Goal: Task Accomplishment & Management: Manage account settings

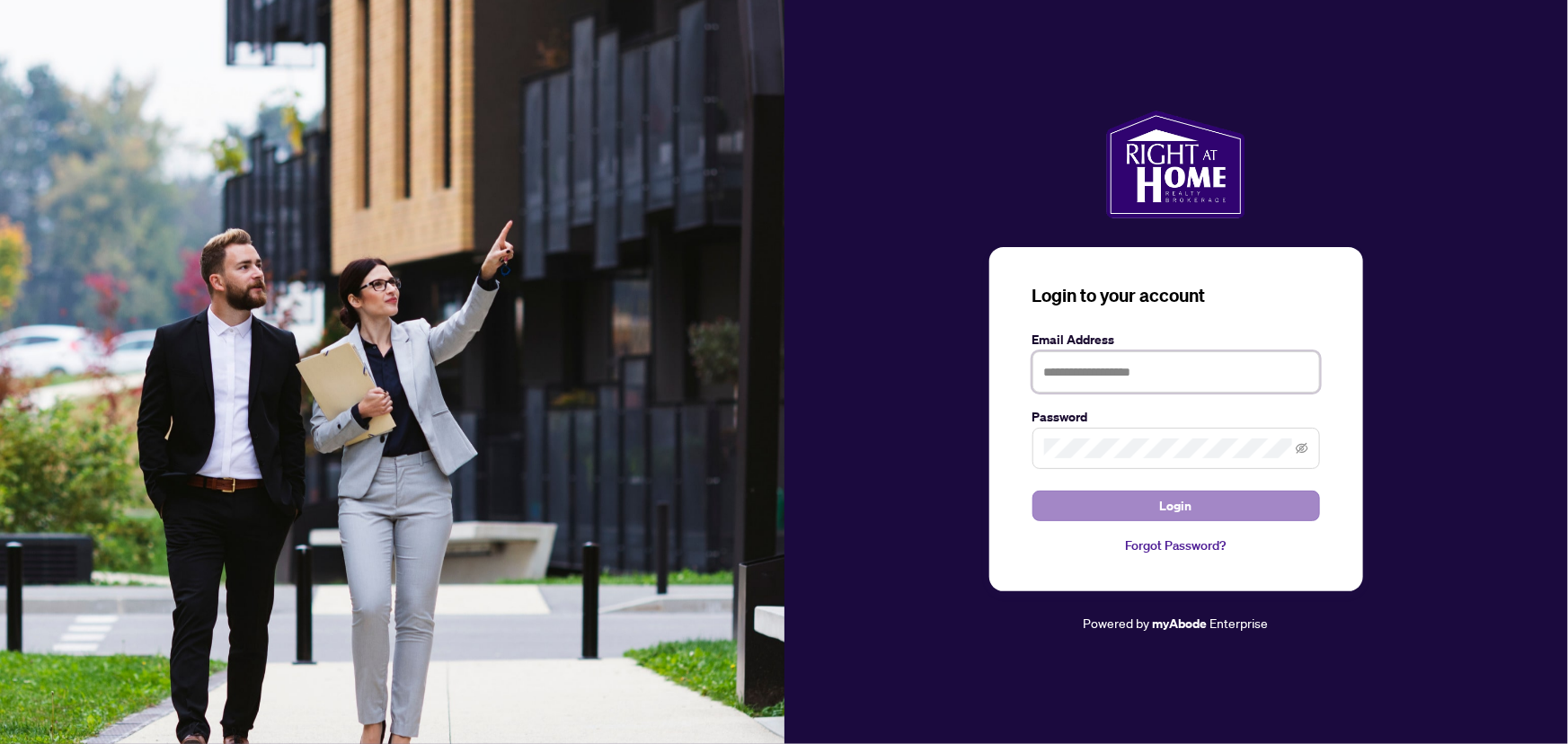
type input "**********"
click at [1141, 499] on button "Login" at bounding box center [1176, 506] width 288 height 30
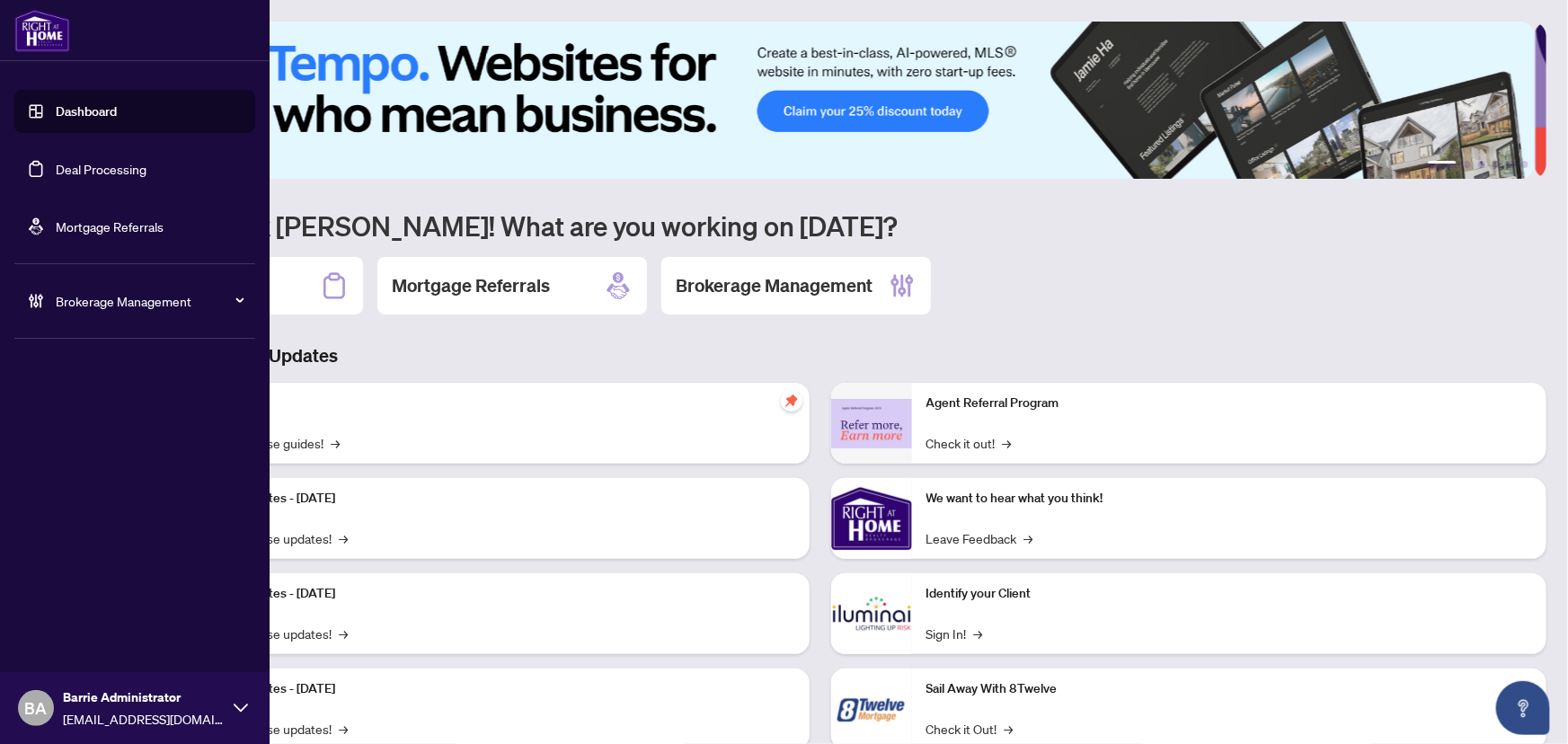
click at [56, 161] on link "Deal Processing" at bounding box center [101, 170] width 91 height 16
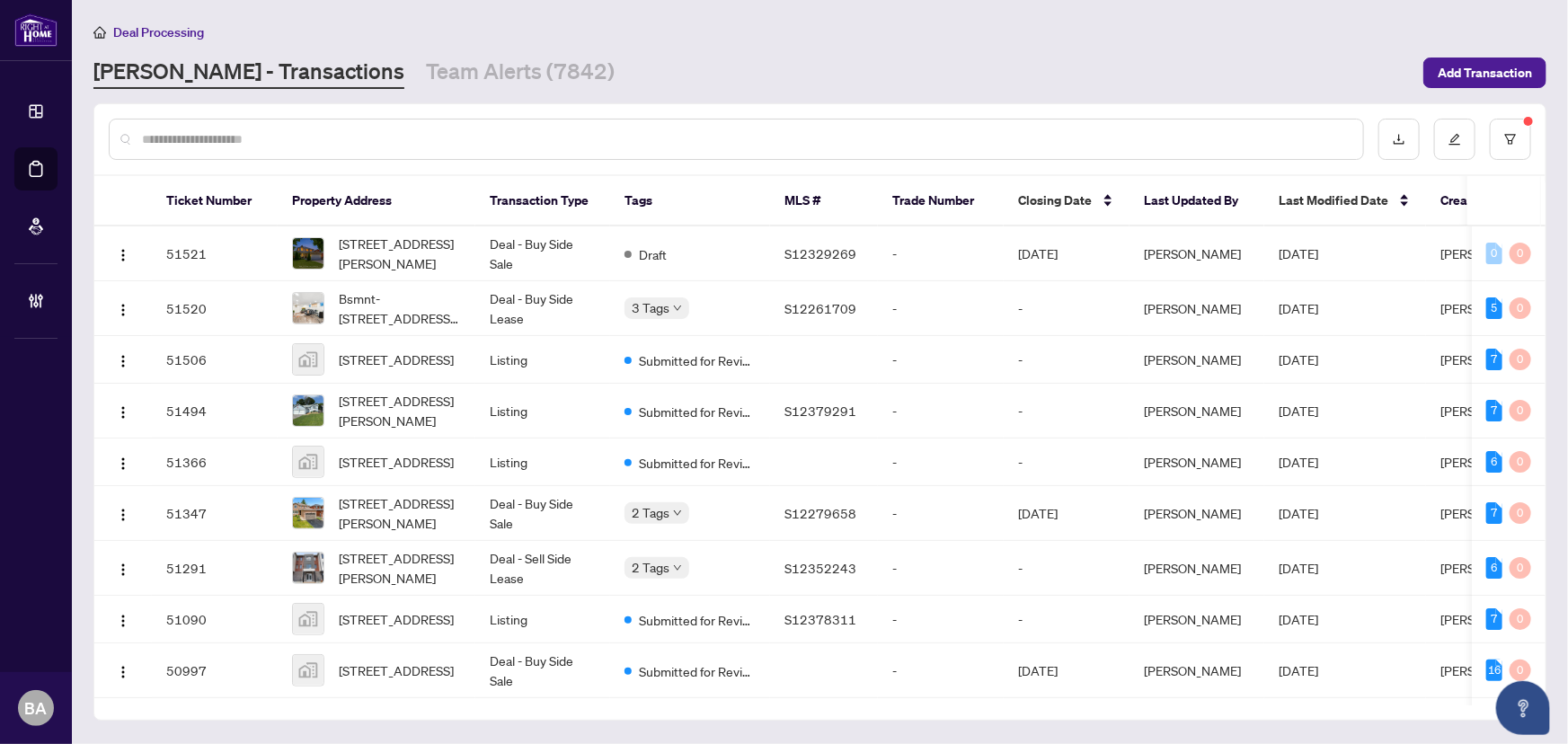
click at [301, 120] on div at bounding box center [736, 139] width 1256 height 41
click at [307, 130] on input "text" at bounding box center [746, 139] width 1207 height 20
click at [426, 68] on link "Team Alerts (7842)" at bounding box center [520, 72] width 189 height 32
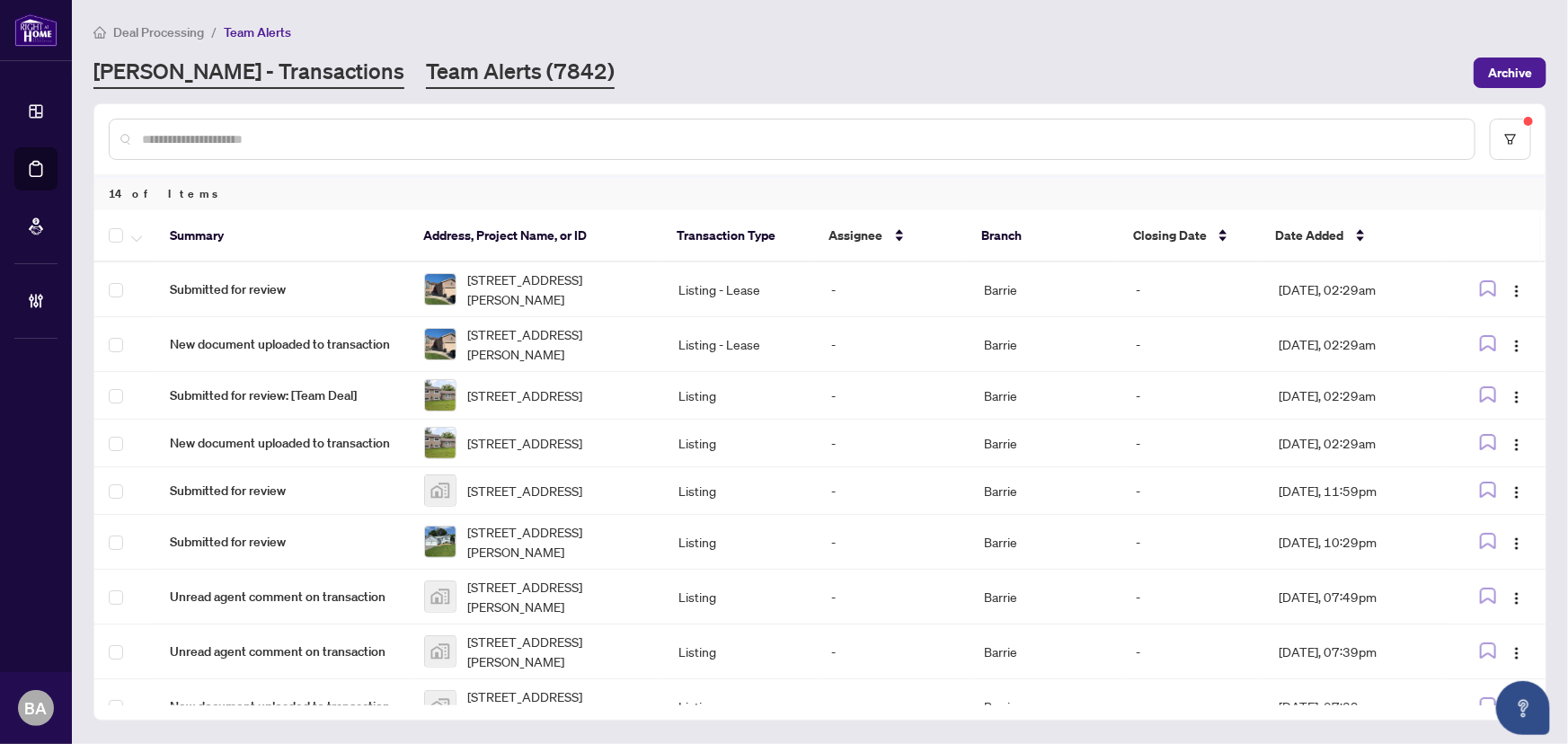
click at [233, 82] on link "[PERSON_NAME] - Transactions" at bounding box center [249, 72] width 311 height 32
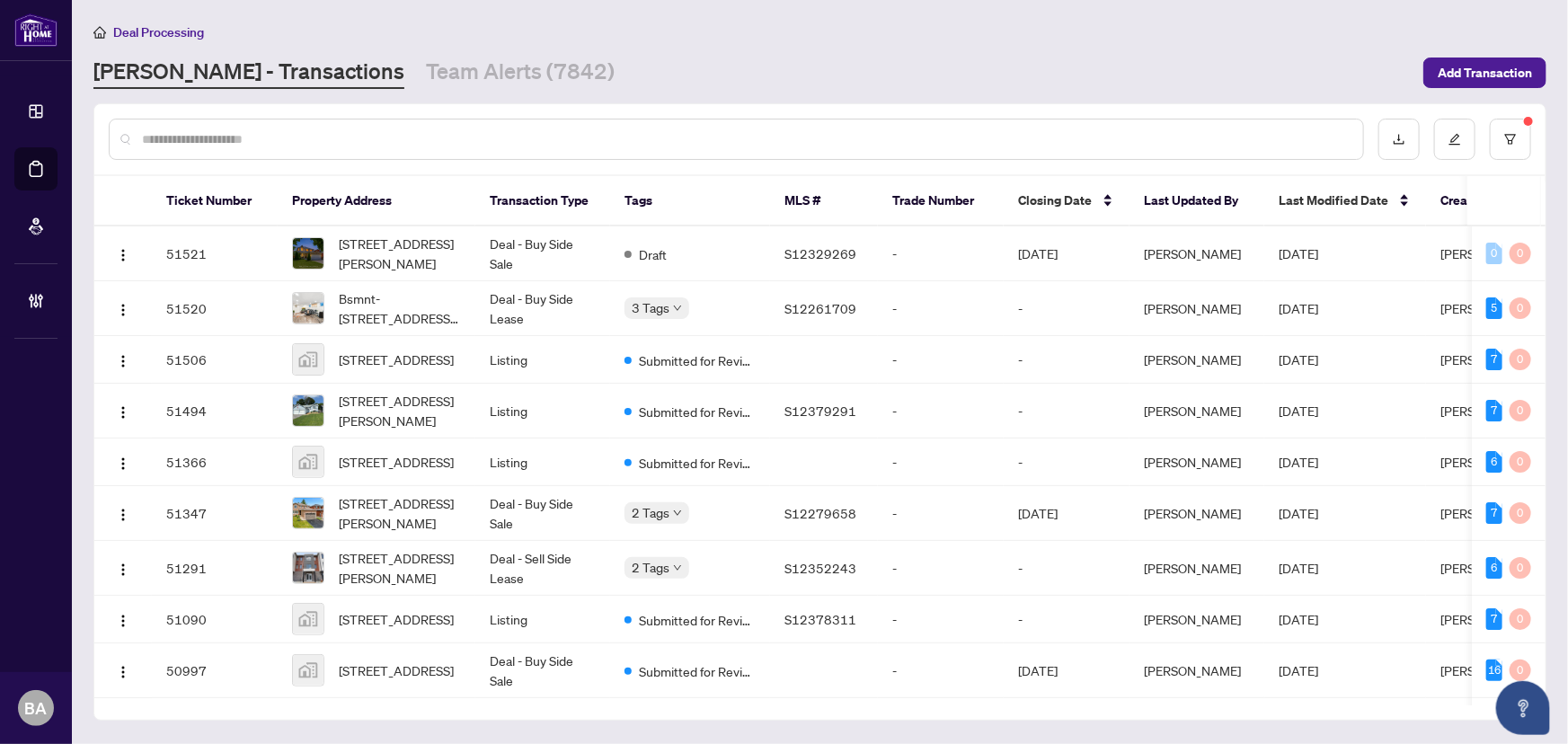
click at [360, 113] on div at bounding box center [820, 139] width 1452 height 71
click at [368, 141] on input "text" at bounding box center [746, 139] width 1207 height 20
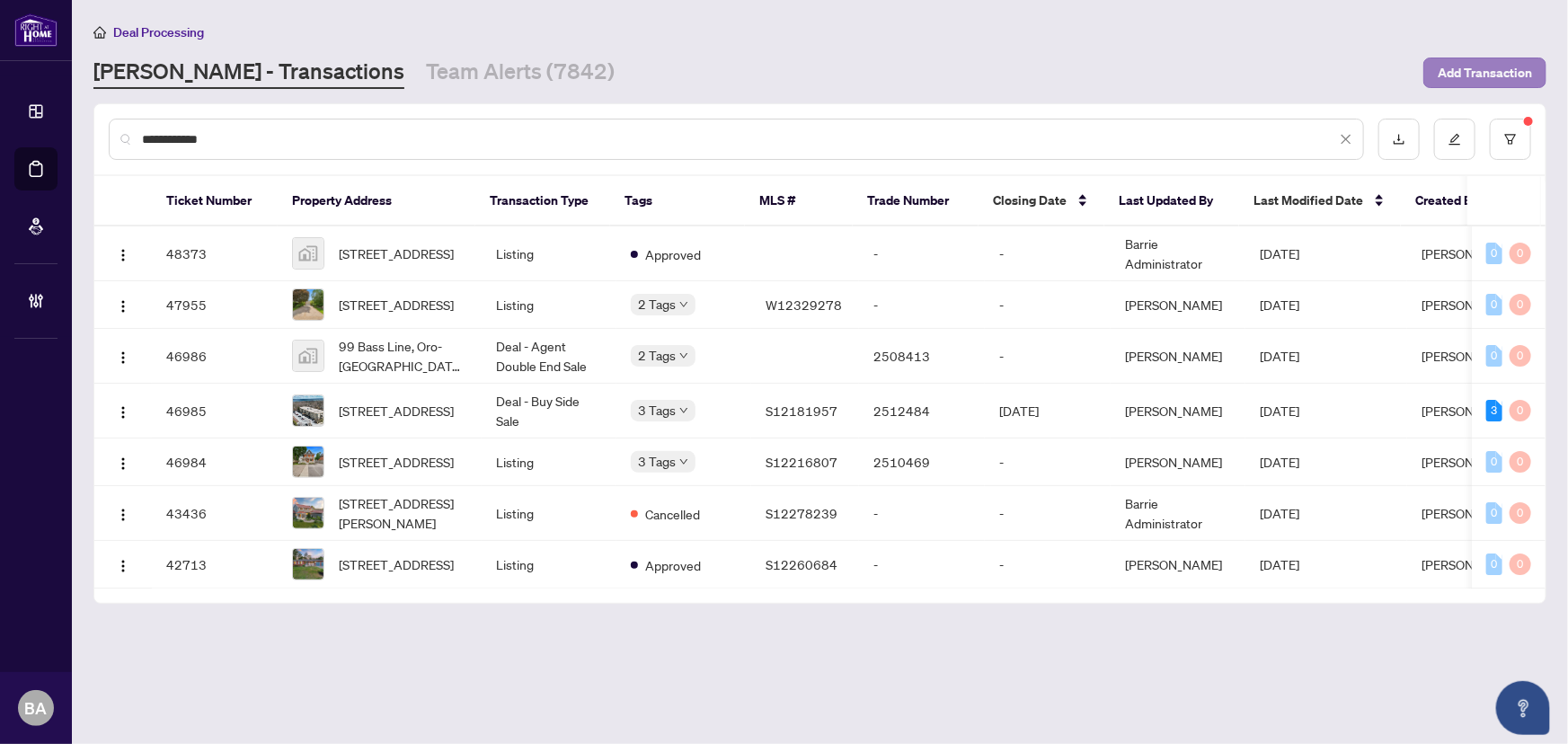
type input "**********"
click at [510, 415] on td "Deal - Buy Side Sale" at bounding box center [549, 411] width 135 height 55
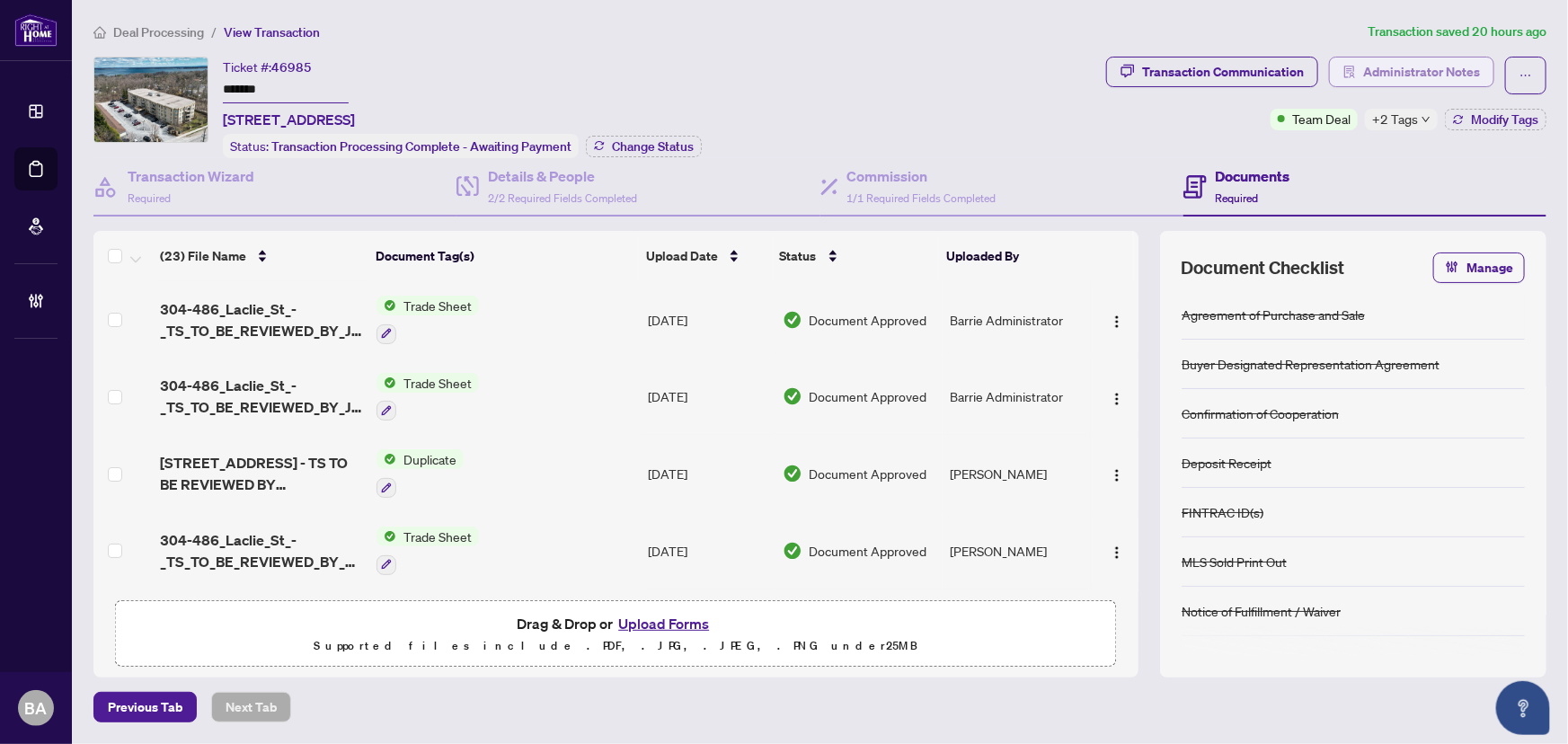
click at [1465, 62] on span "Administrator Notes" at bounding box center [1422, 71] width 117 height 28
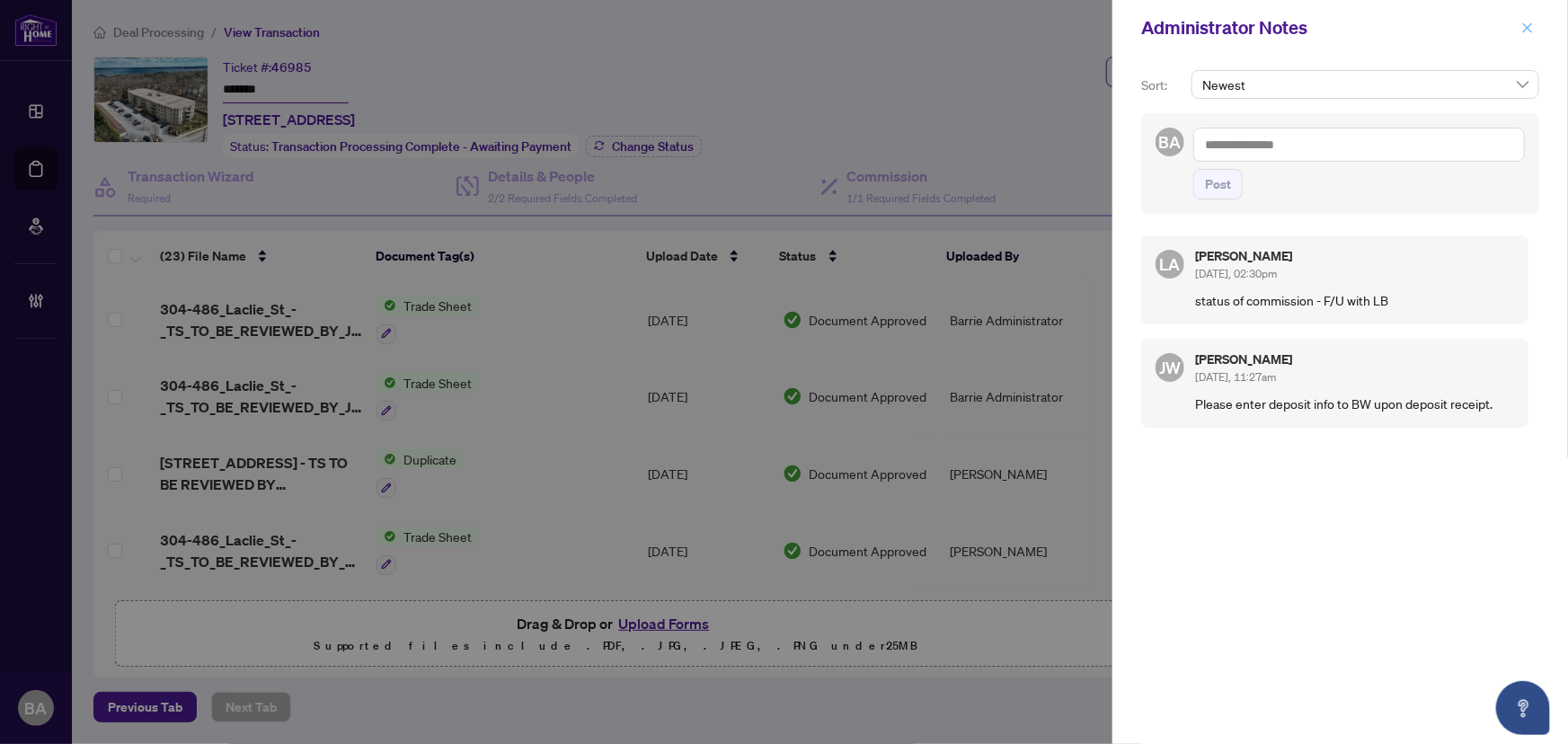
click at [1523, 29] on icon "close" at bounding box center [1528, 28] width 13 height 13
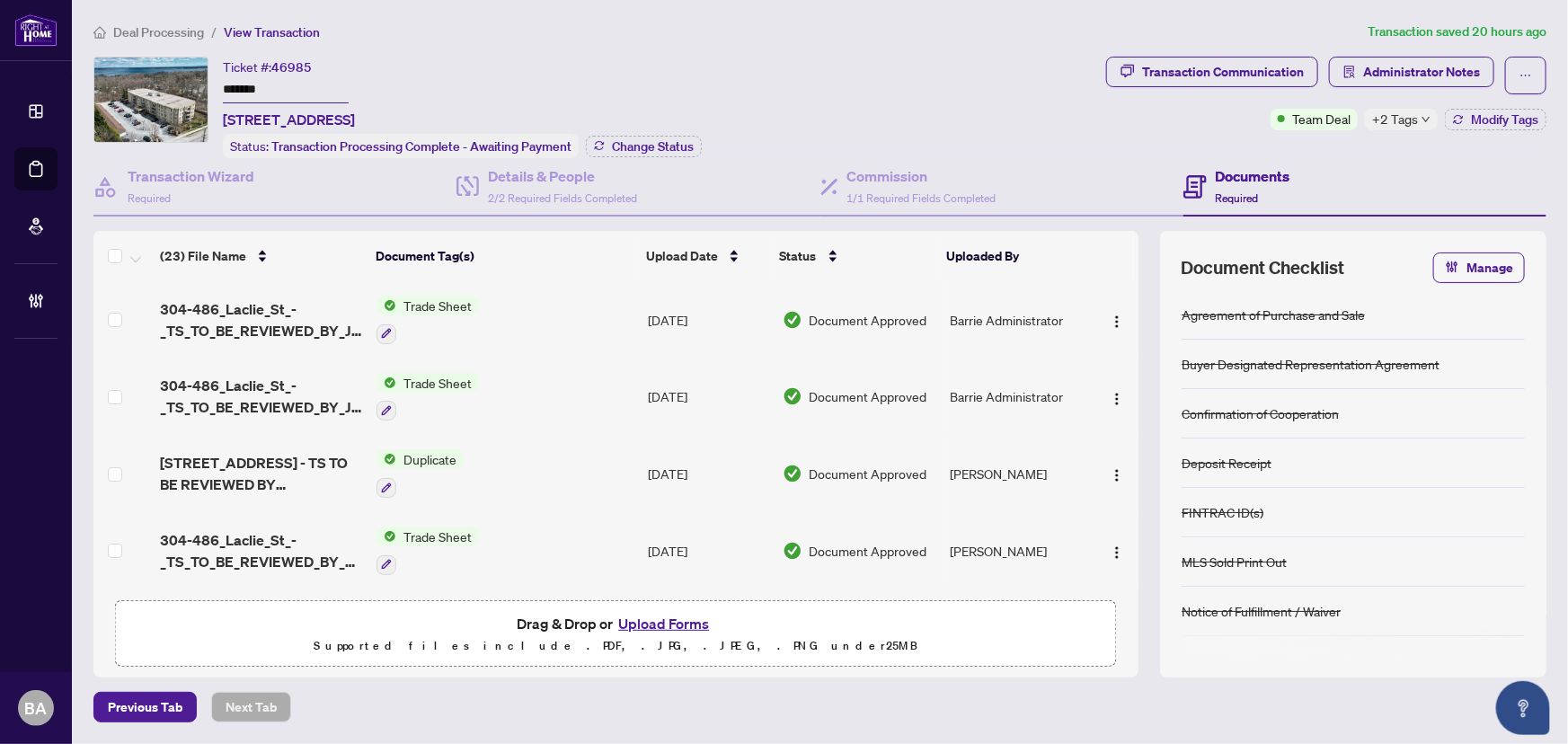
click at [145, 29] on span "Deal Processing" at bounding box center [158, 32] width 91 height 16
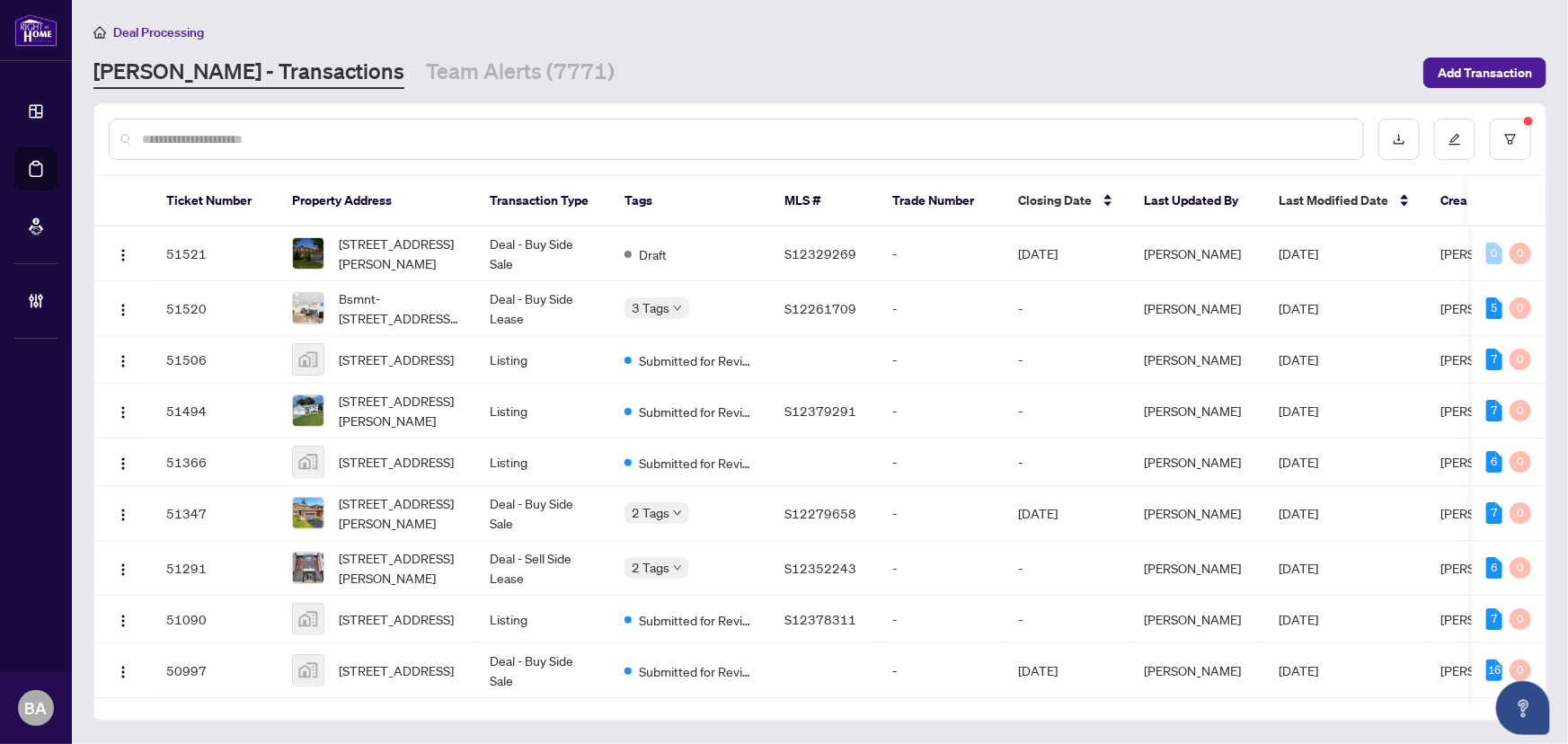
click at [428, 132] on input "text" at bounding box center [746, 139] width 1207 height 20
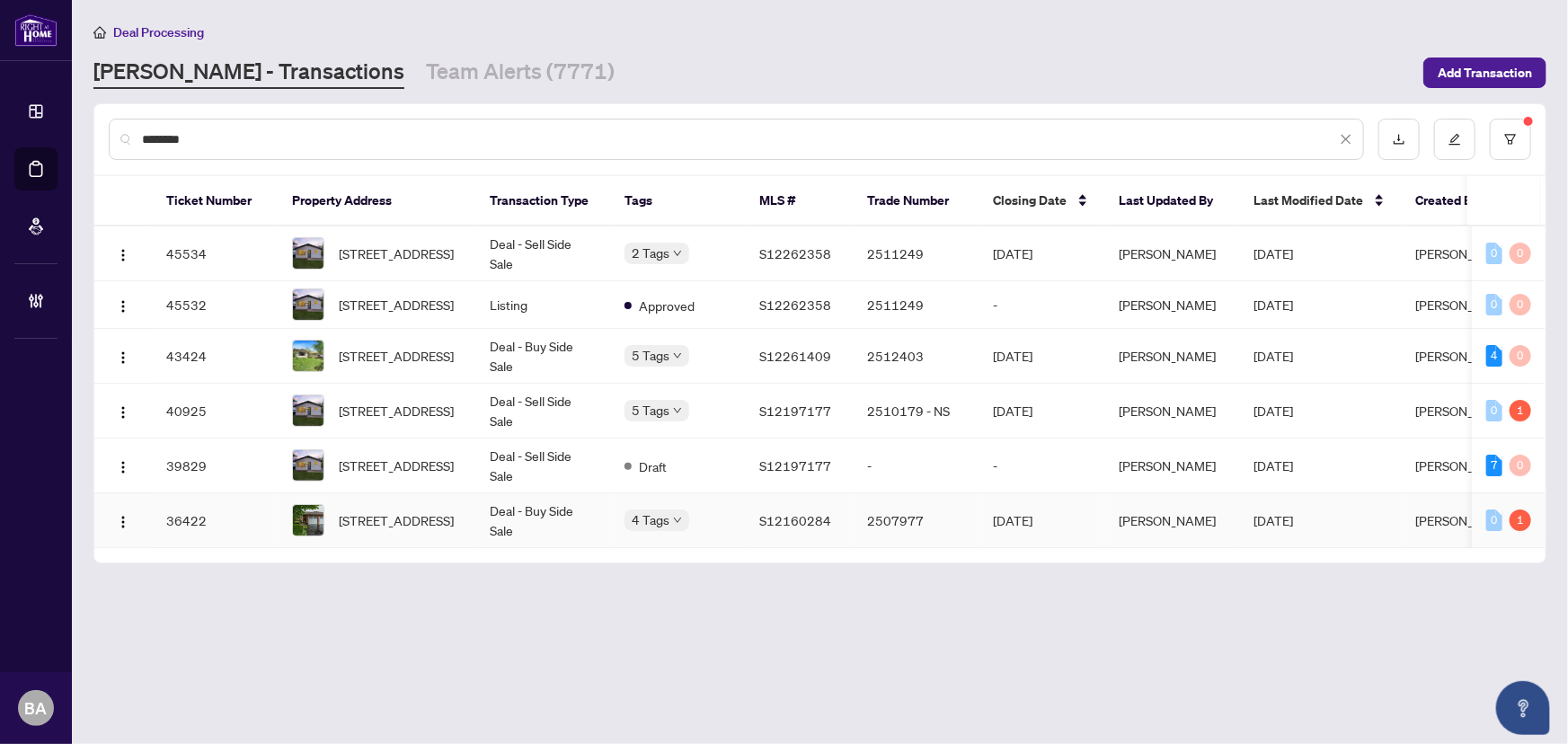
type input "********"
click at [444, 526] on span "11 Garden Crt, Orillia, Ontario L3V 7V7, Canada" at bounding box center [397, 520] width 115 height 20
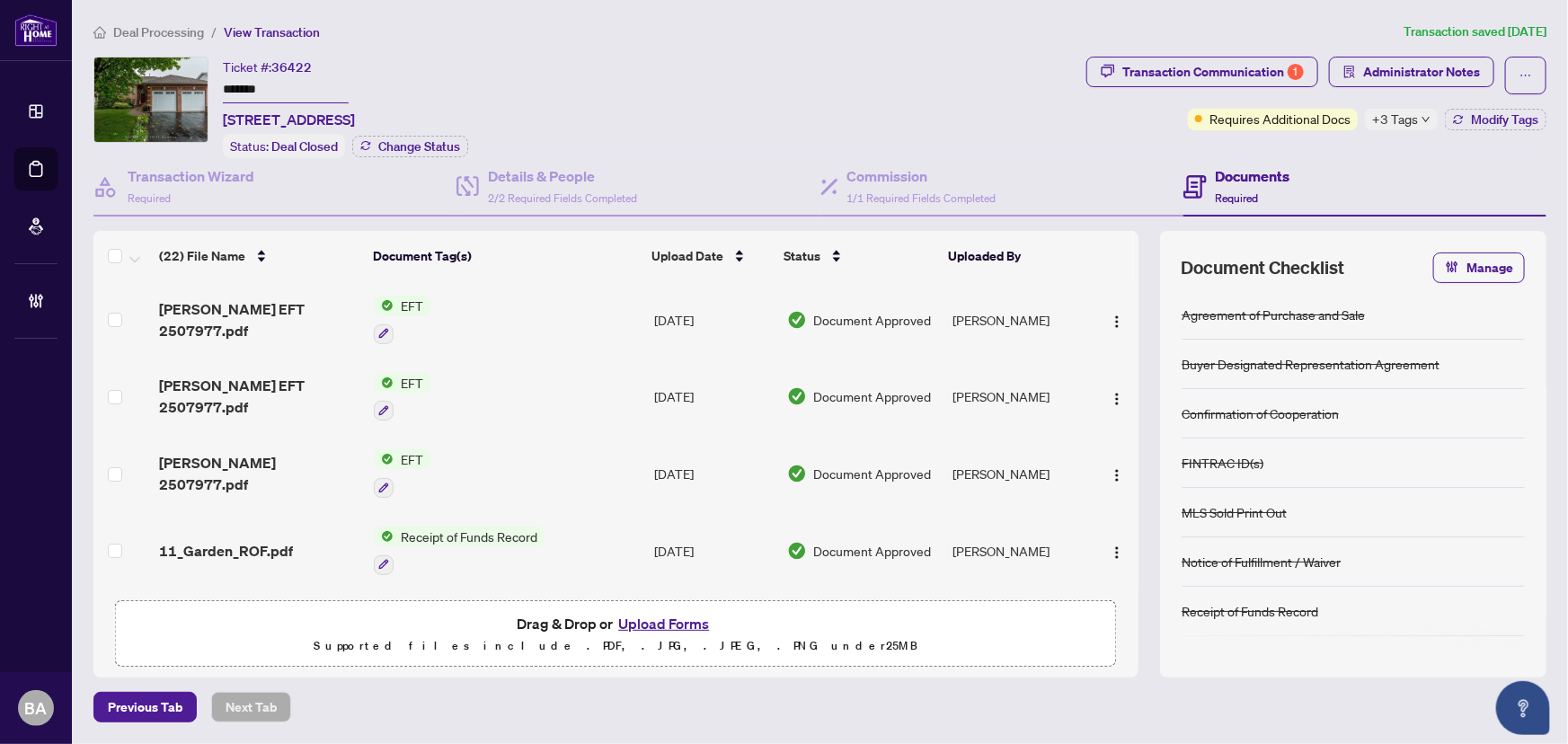
click at [172, 31] on span "Deal Processing" at bounding box center [158, 32] width 91 height 16
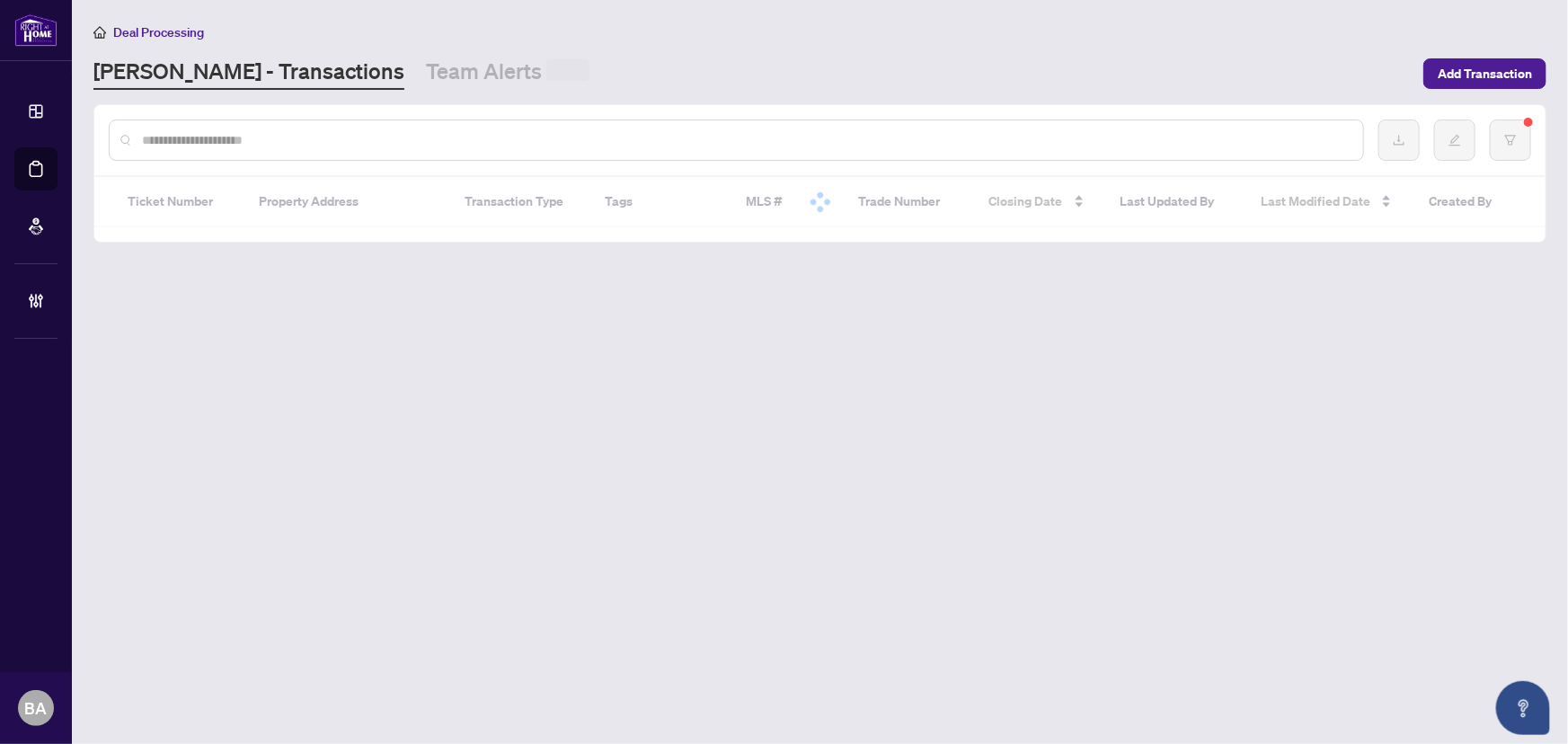
click at [338, 148] on div at bounding box center [736, 140] width 1256 height 41
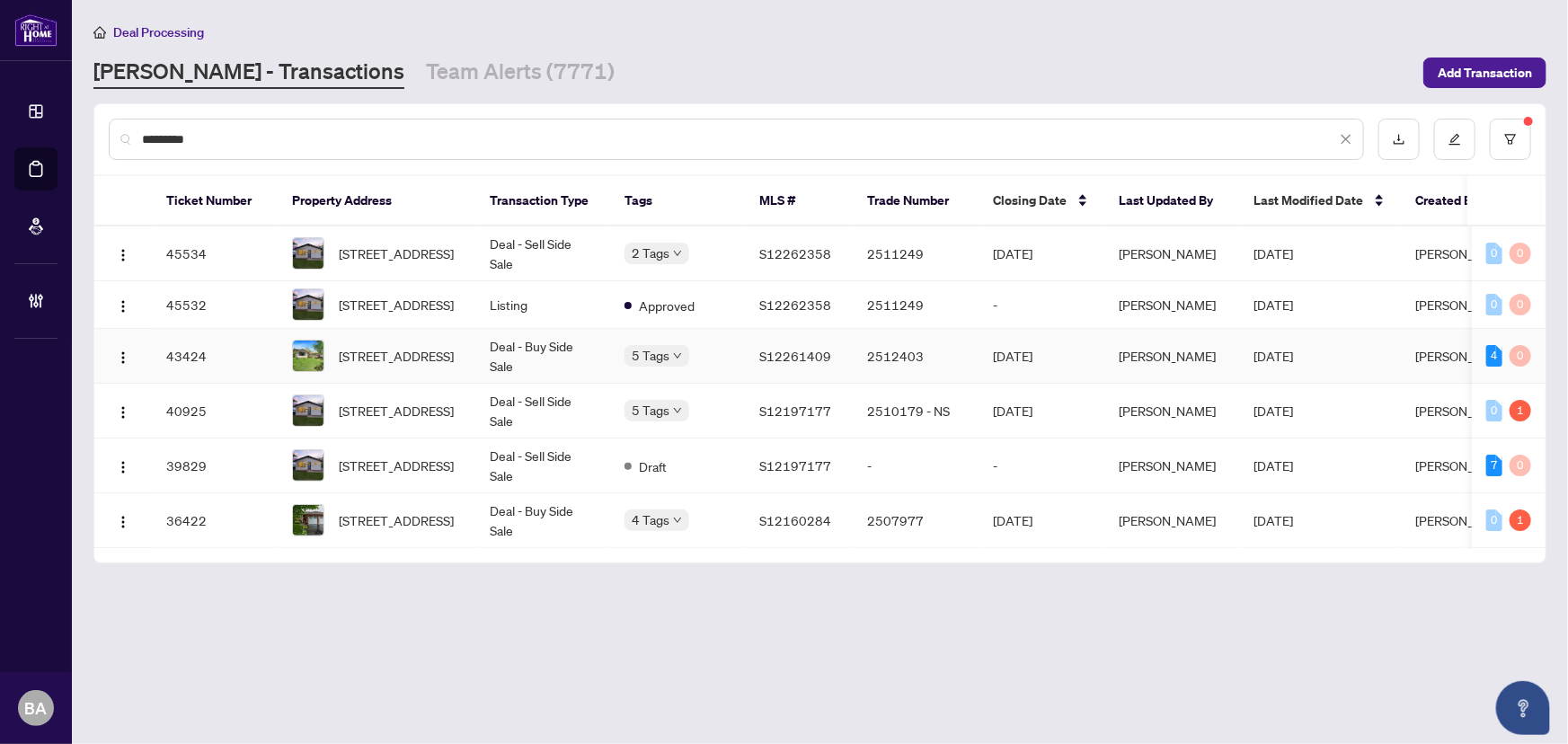
type input "*********"
click at [533, 356] on td "Deal - Buy Side Sale" at bounding box center [542, 356] width 135 height 55
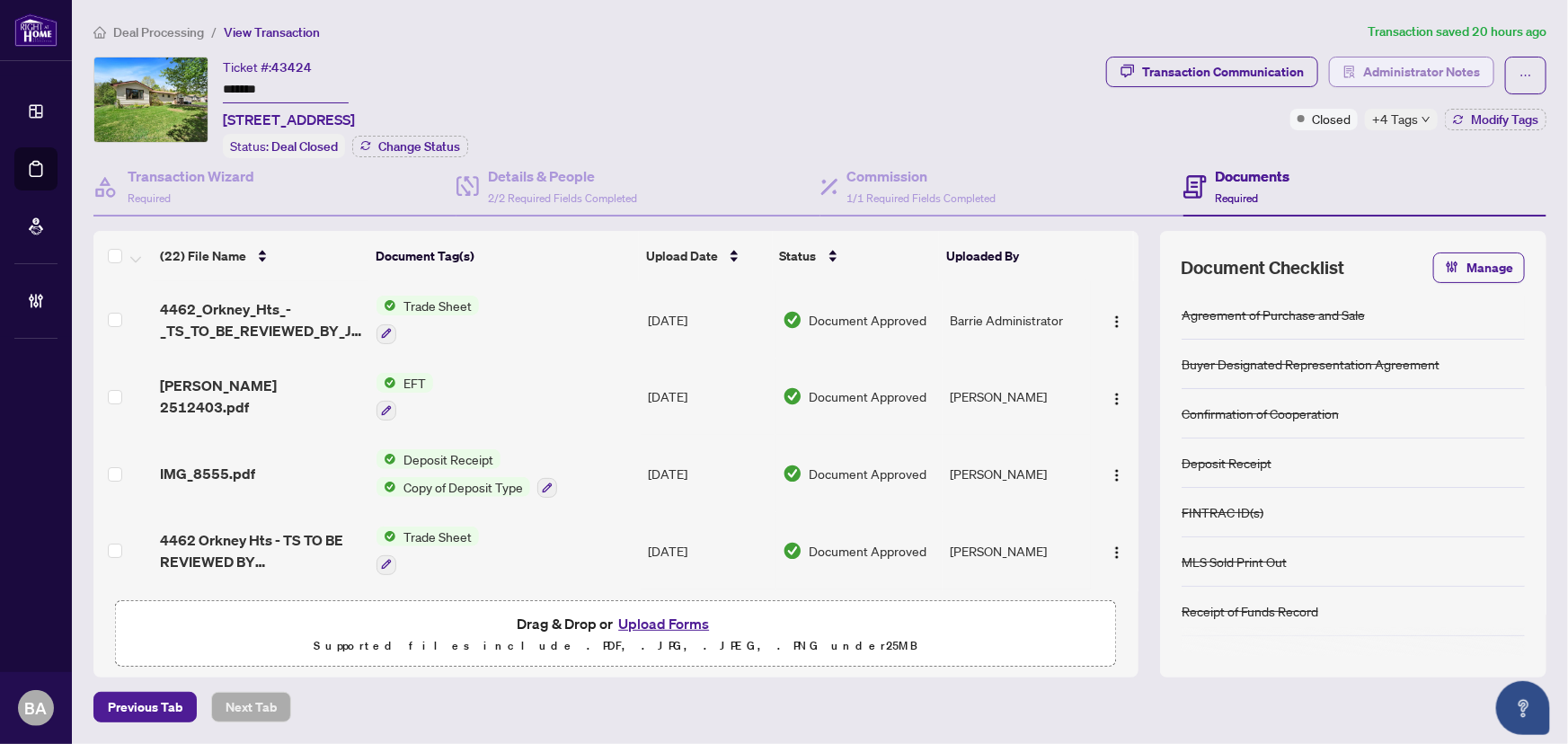
click at [1437, 75] on span "Administrator Notes" at bounding box center [1422, 71] width 117 height 28
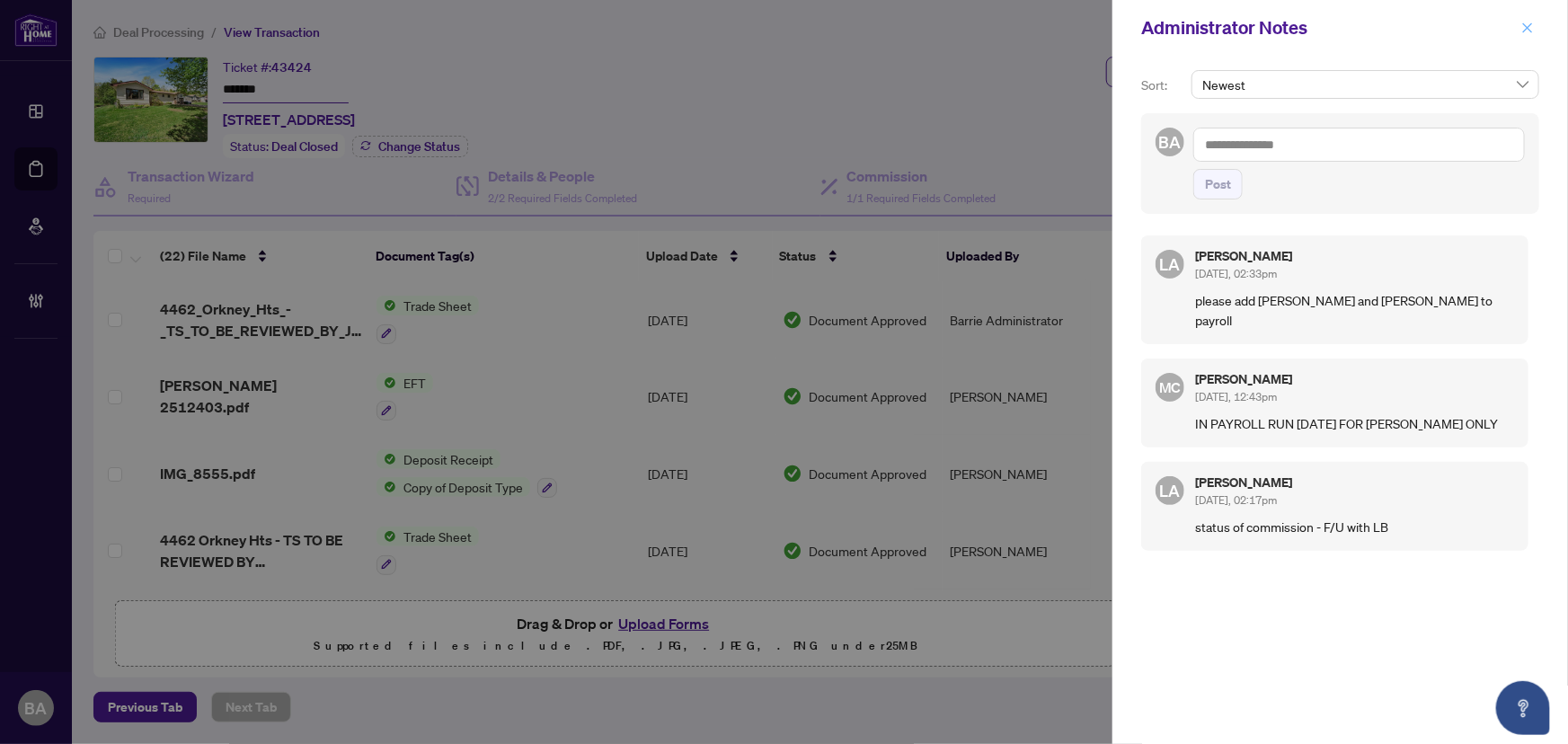
click at [1528, 22] on icon "close" at bounding box center [1528, 28] width 13 height 13
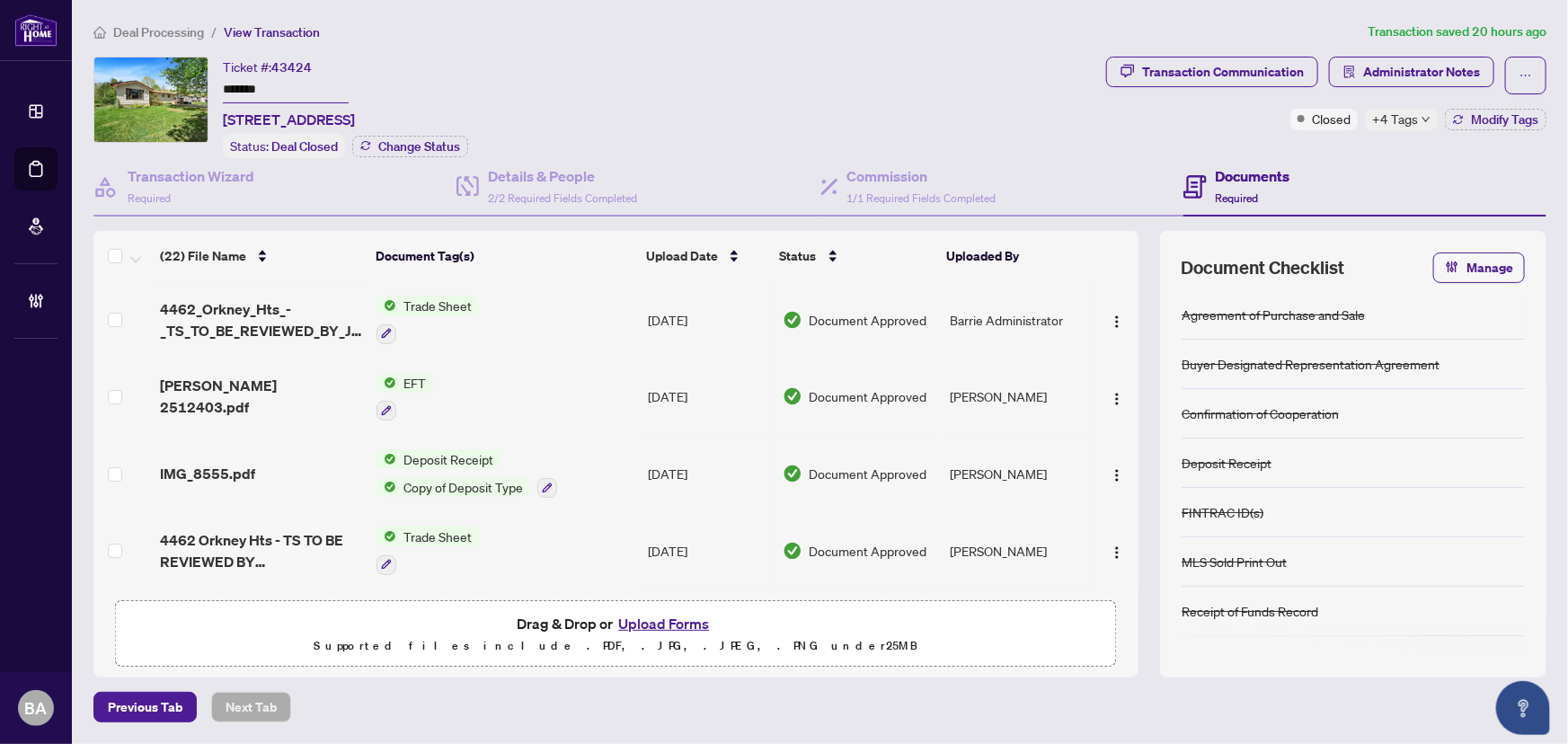
click at [1396, 117] on span "+4 Tags" at bounding box center [1395, 119] width 46 height 21
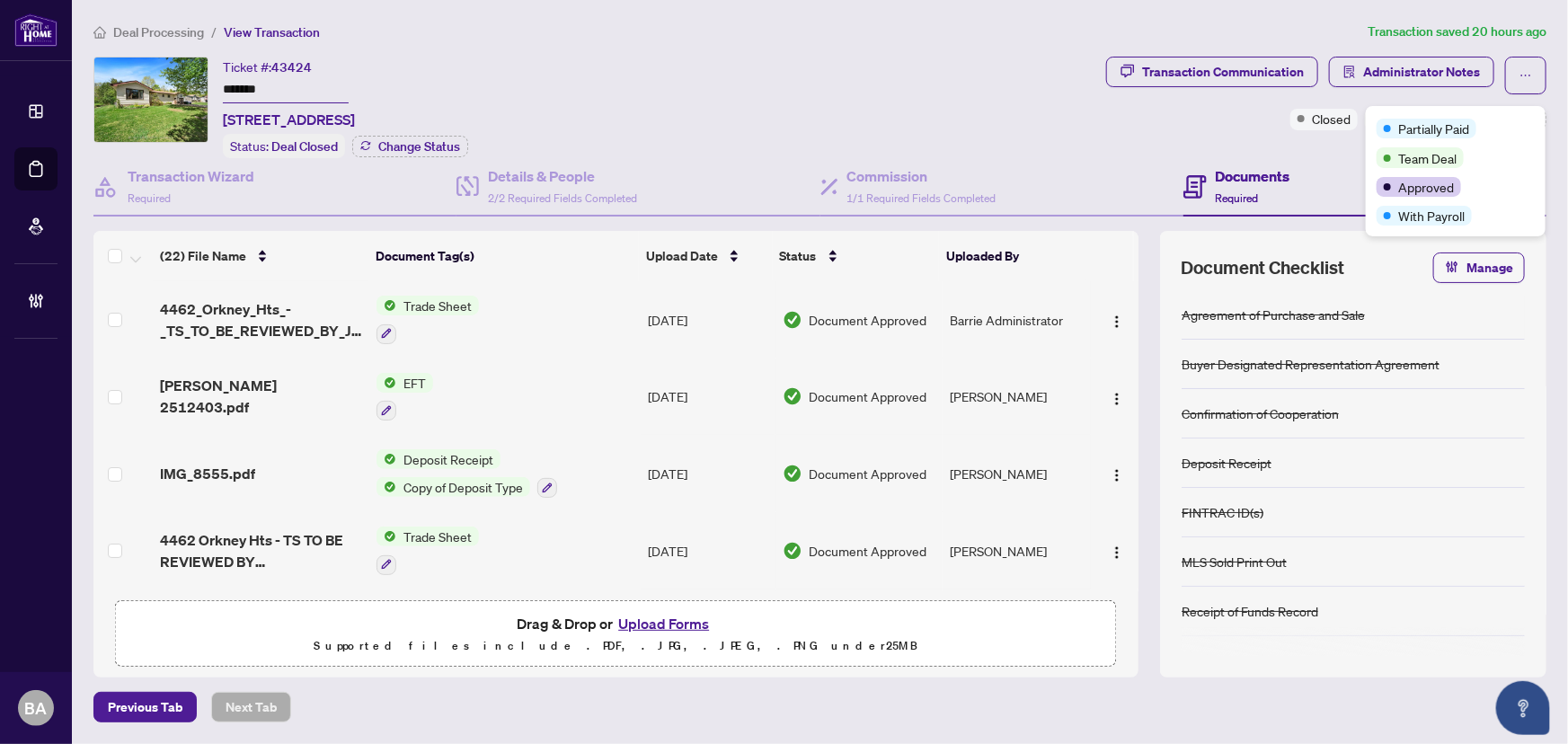
click at [161, 27] on span "Deal Processing" at bounding box center [158, 32] width 91 height 16
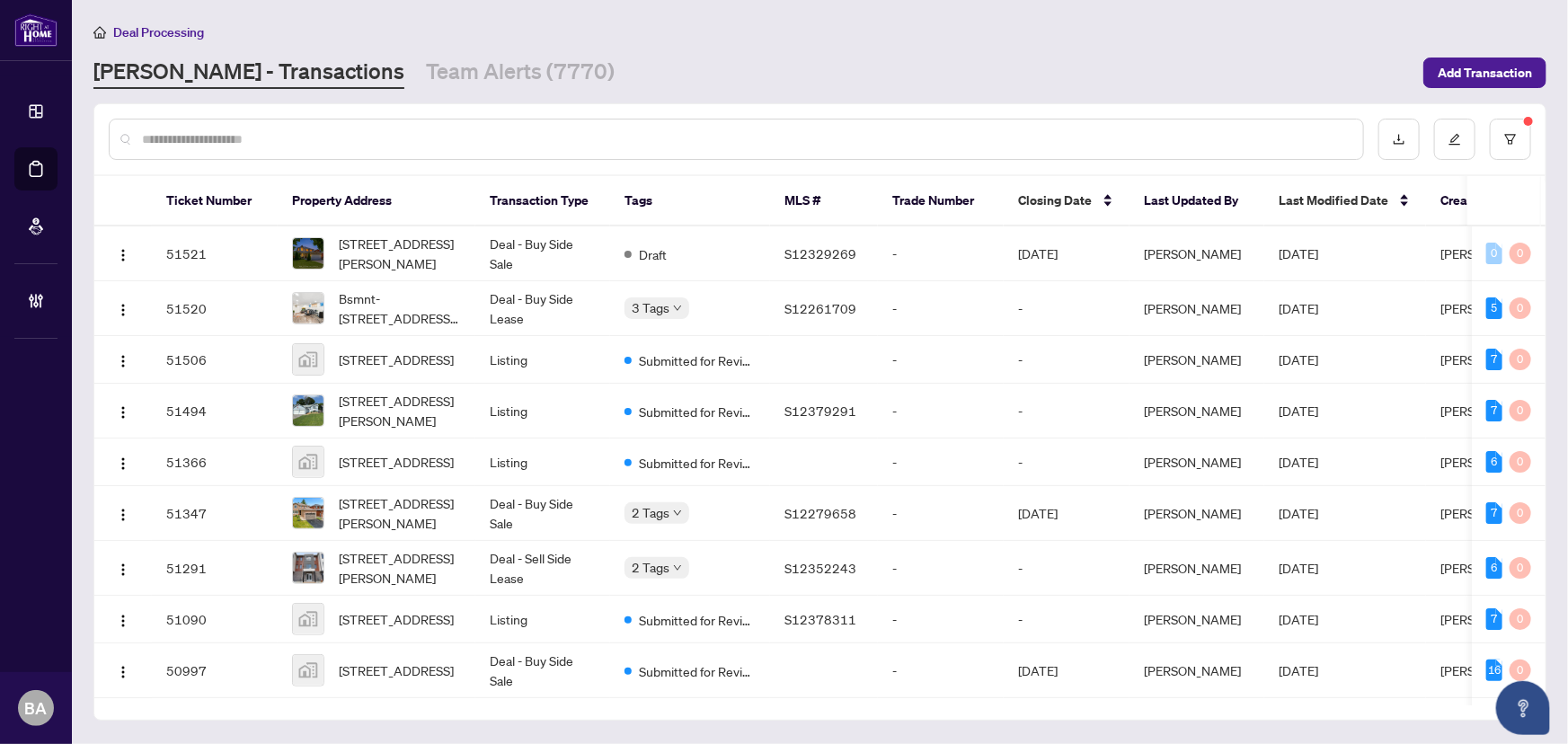
click at [360, 149] on div at bounding box center [736, 139] width 1256 height 41
click at [359, 136] on input "text" at bounding box center [746, 139] width 1207 height 20
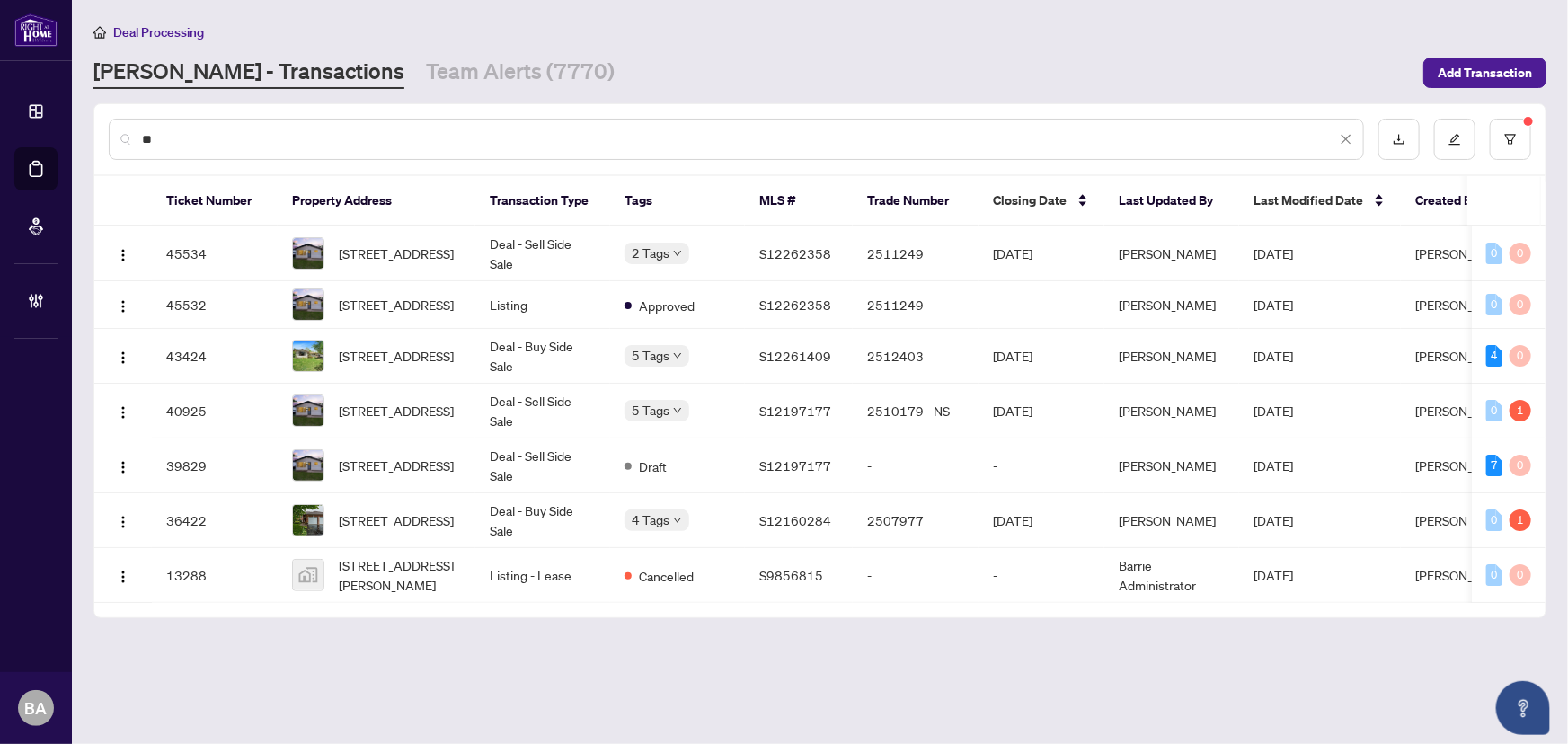
type input "*"
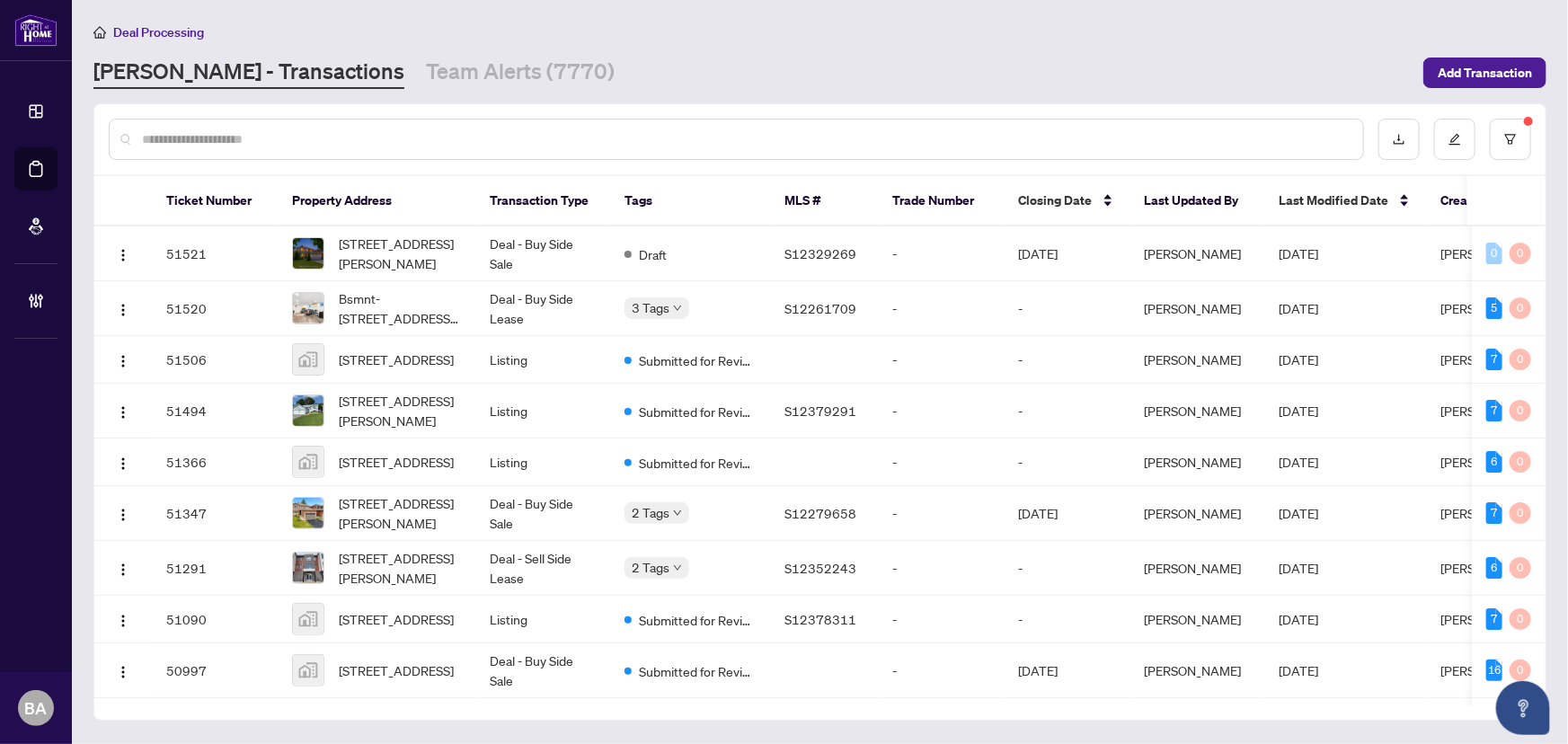
click at [217, 124] on div at bounding box center [736, 139] width 1256 height 41
click at [236, 136] on input "text" at bounding box center [746, 139] width 1207 height 20
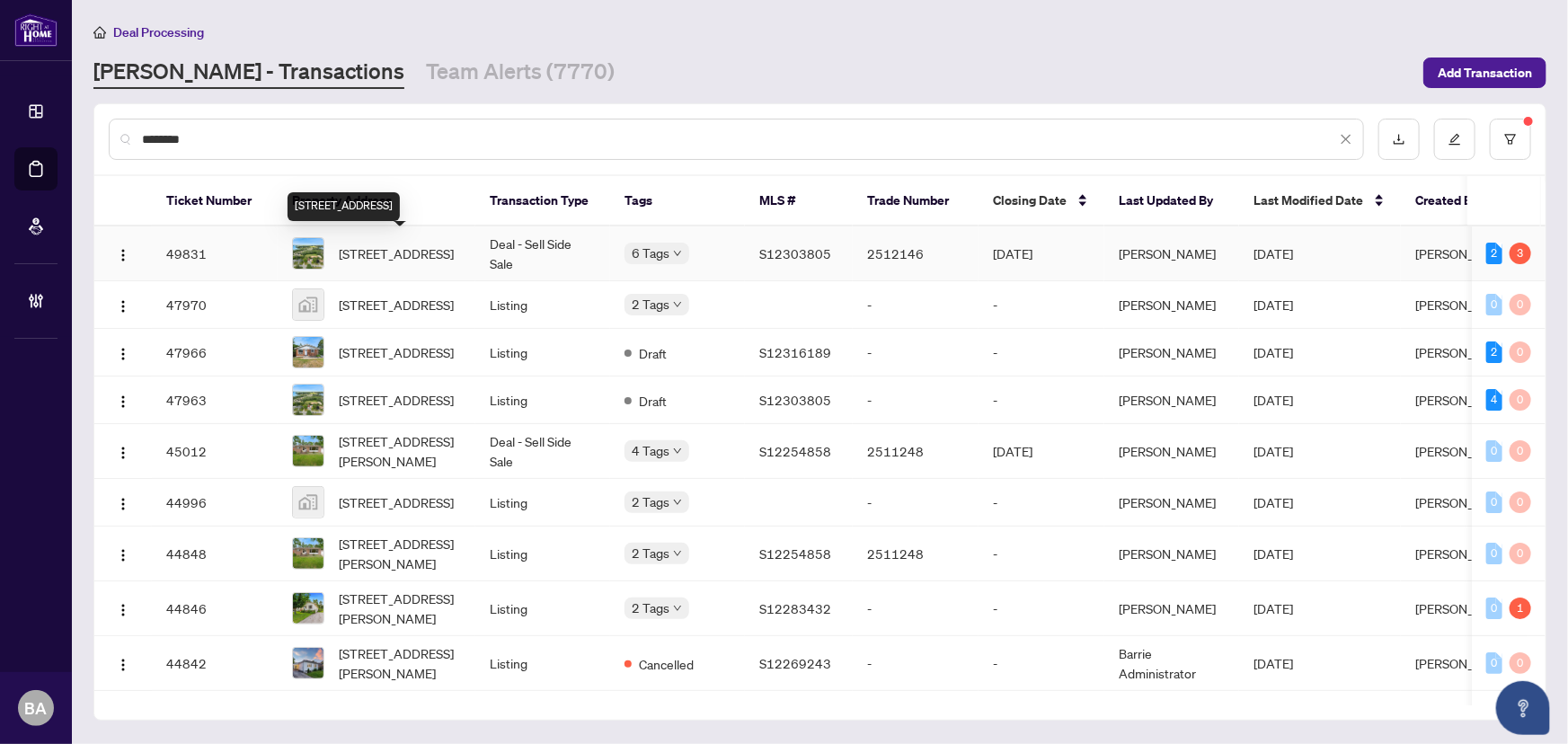
type input "********"
click at [414, 244] on span "392 Bayview Pkwy, Orillia, Ontario L3V 3Y2, Canada" at bounding box center [397, 254] width 115 height 20
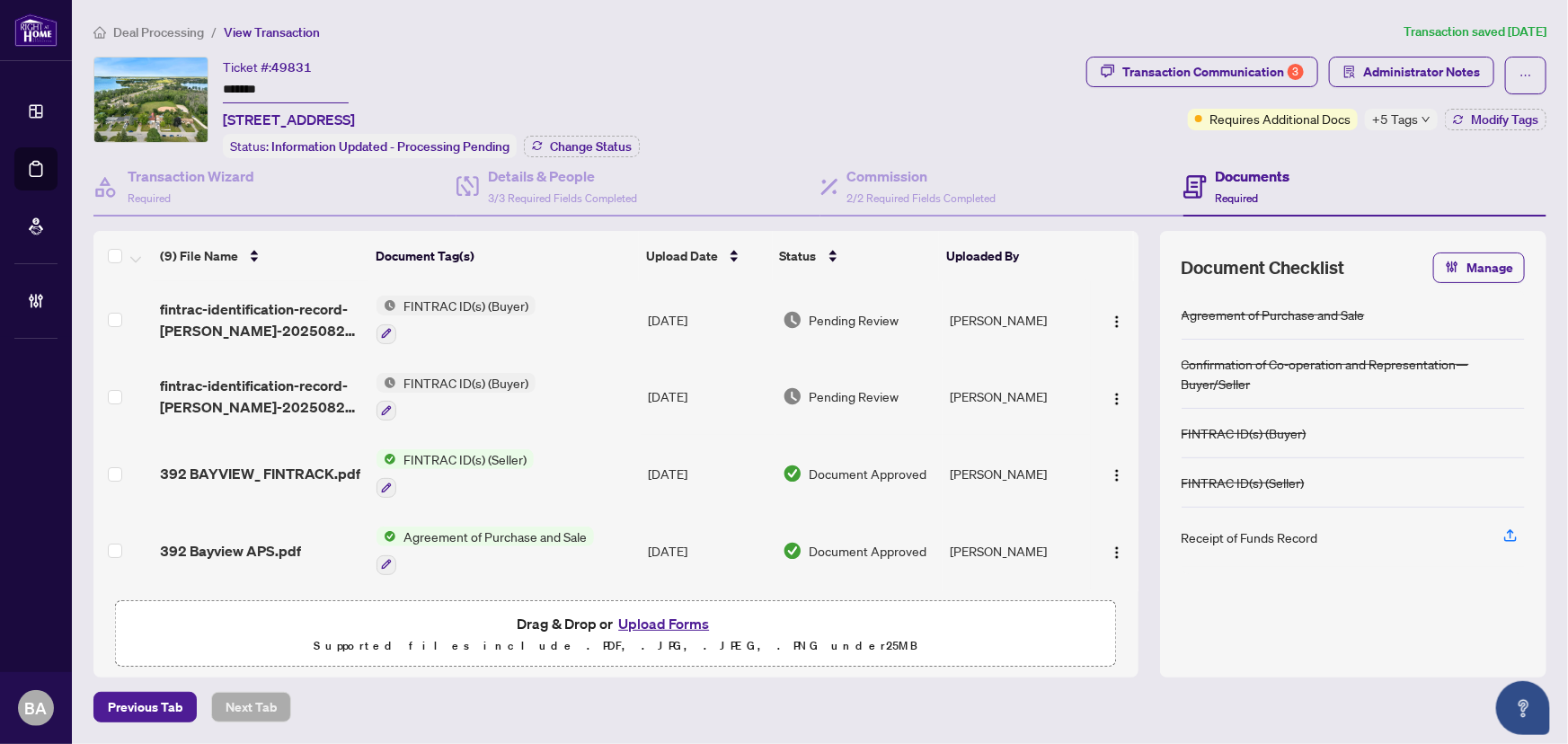
click at [189, 36] on span "Deal Processing" at bounding box center [158, 32] width 91 height 16
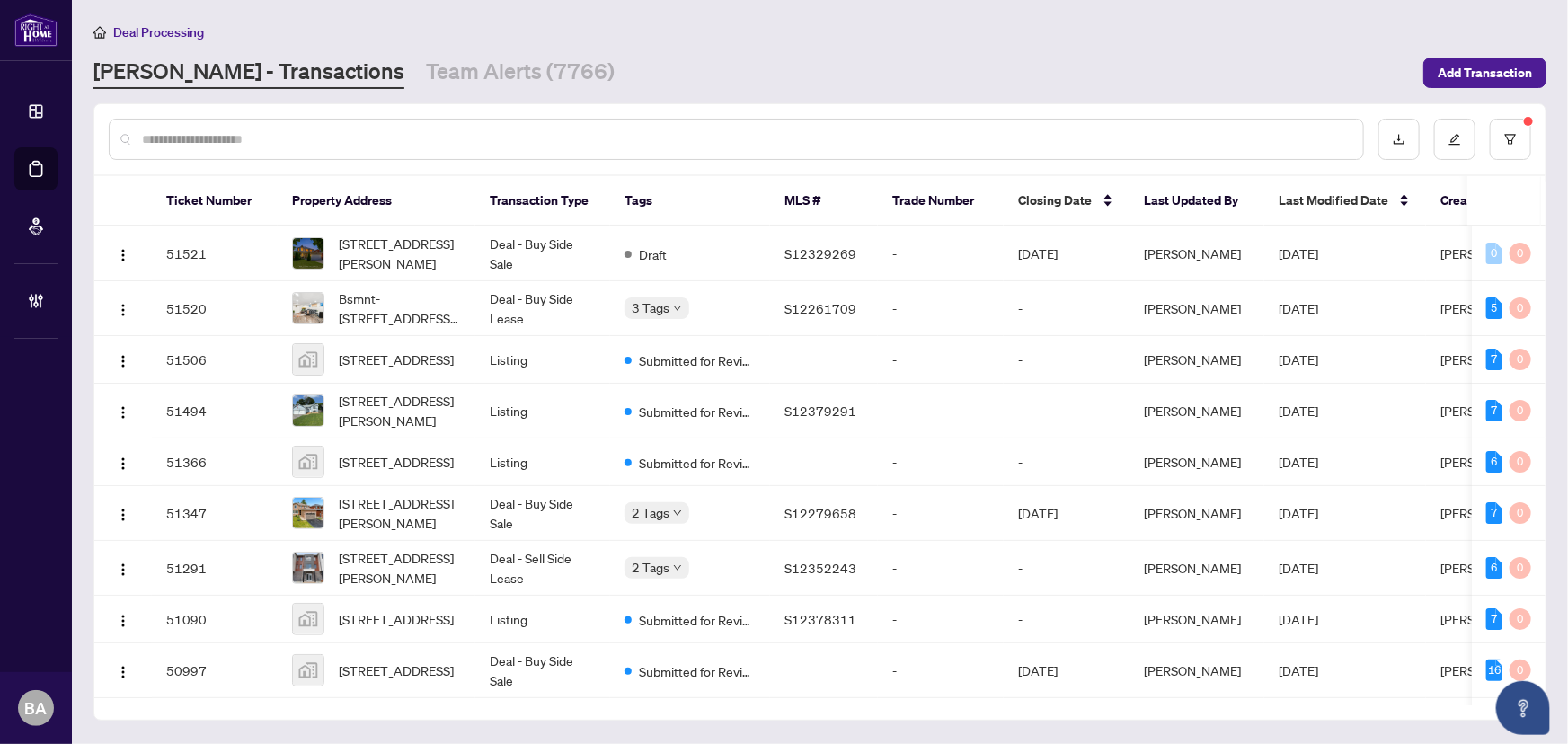
click at [366, 138] on input "text" at bounding box center [746, 139] width 1207 height 20
click at [436, 139] on input "text" at bounding box center [746, 139] width 1207 height 20
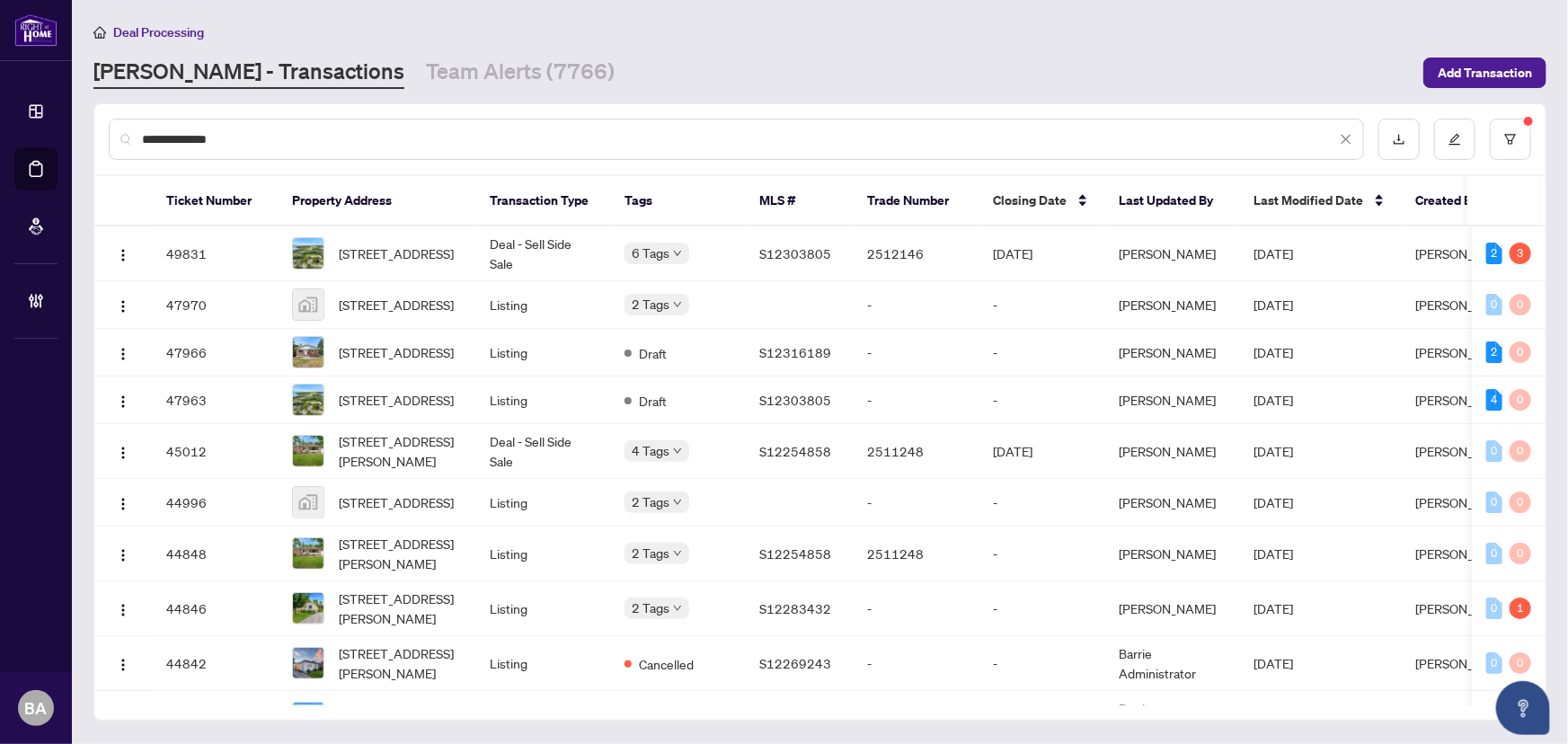
type input "**********"
click at [360, 306] on span "1 Maple Drive, Orillia, ON, Canada" at bounding box center [397, 305] width 115 height 20
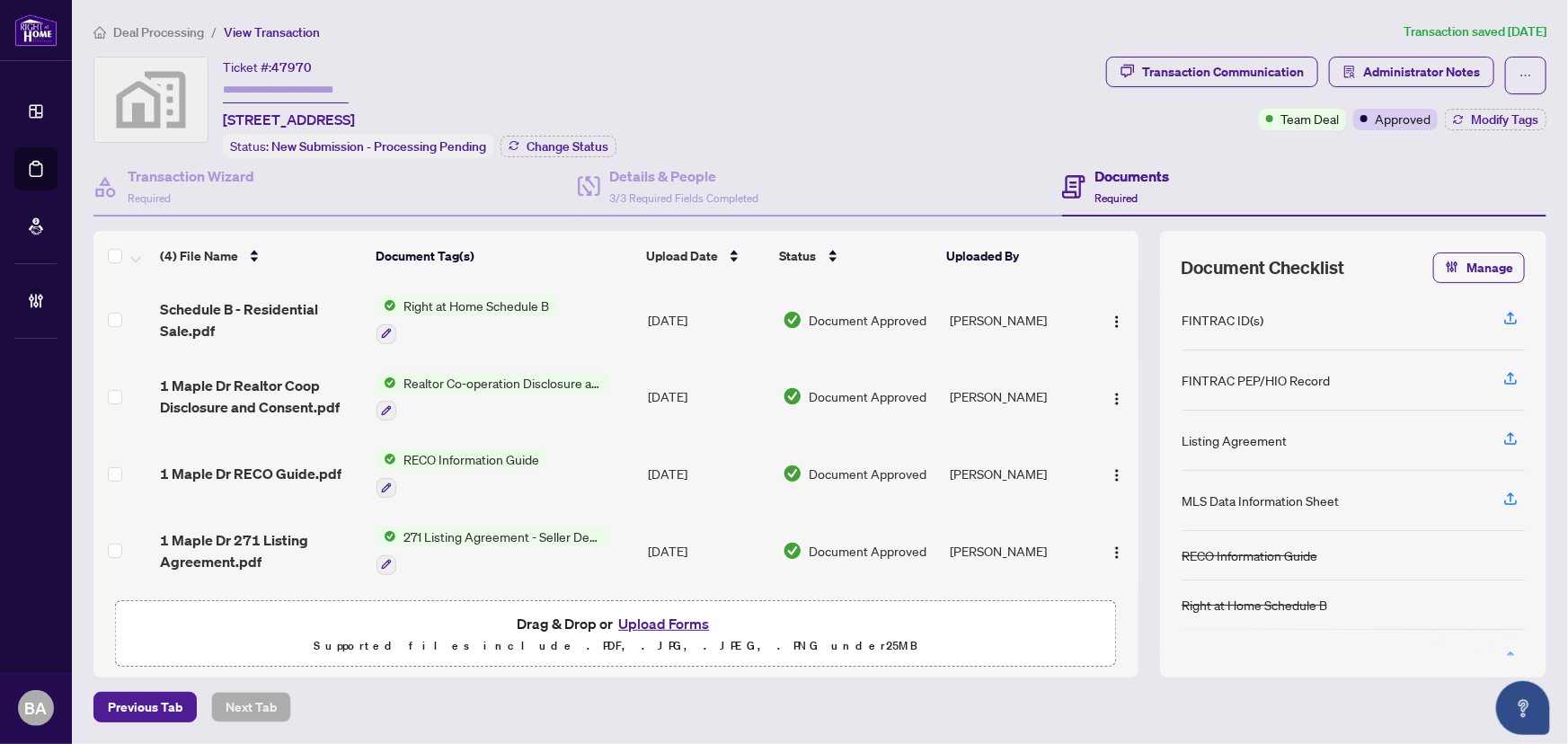
click at [135, 26] on span "Deal Processing" at bounding box center [158, 32] width 91 height 16
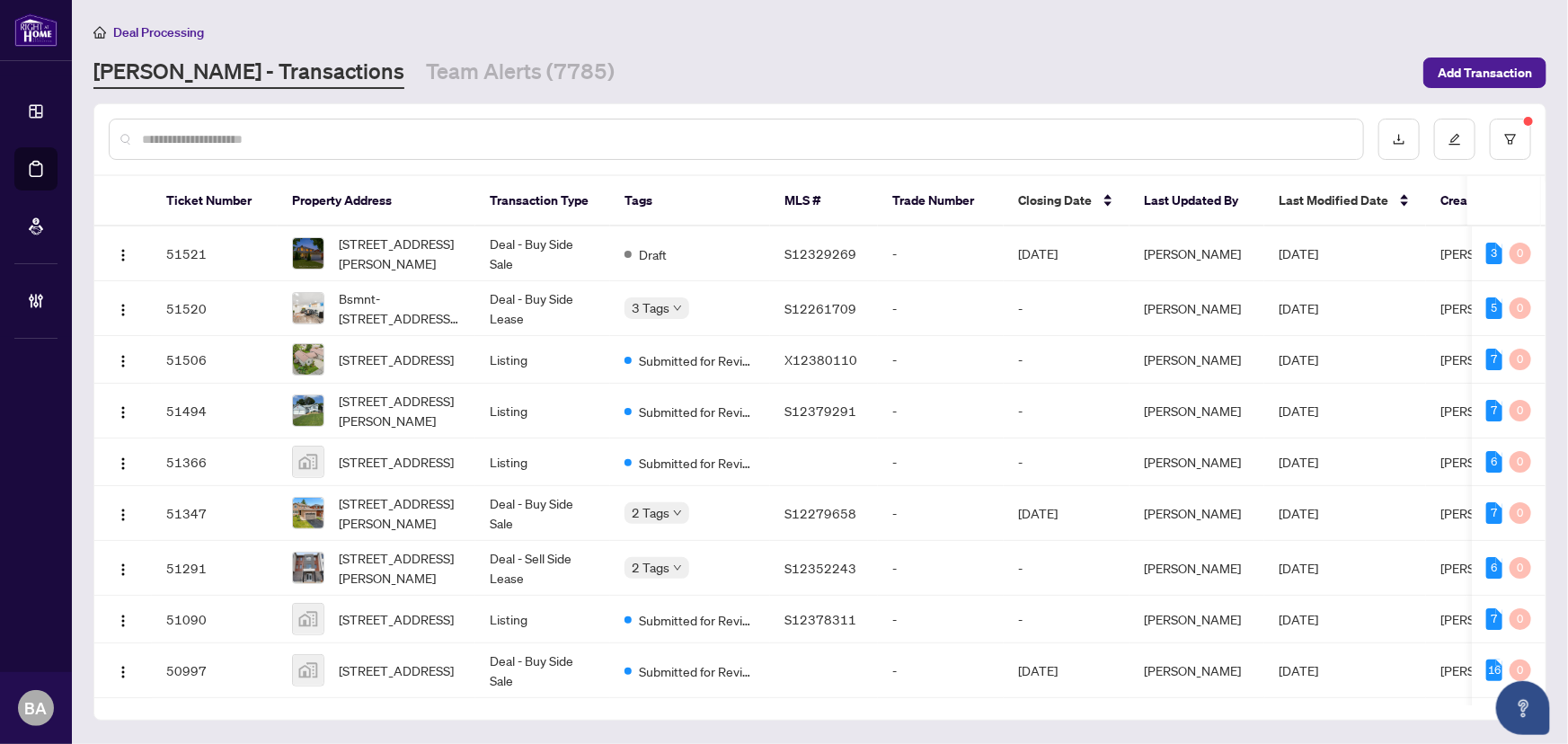
click at [242, 134] on input "text" at bounding box center [746, 139] width 1207 height 20
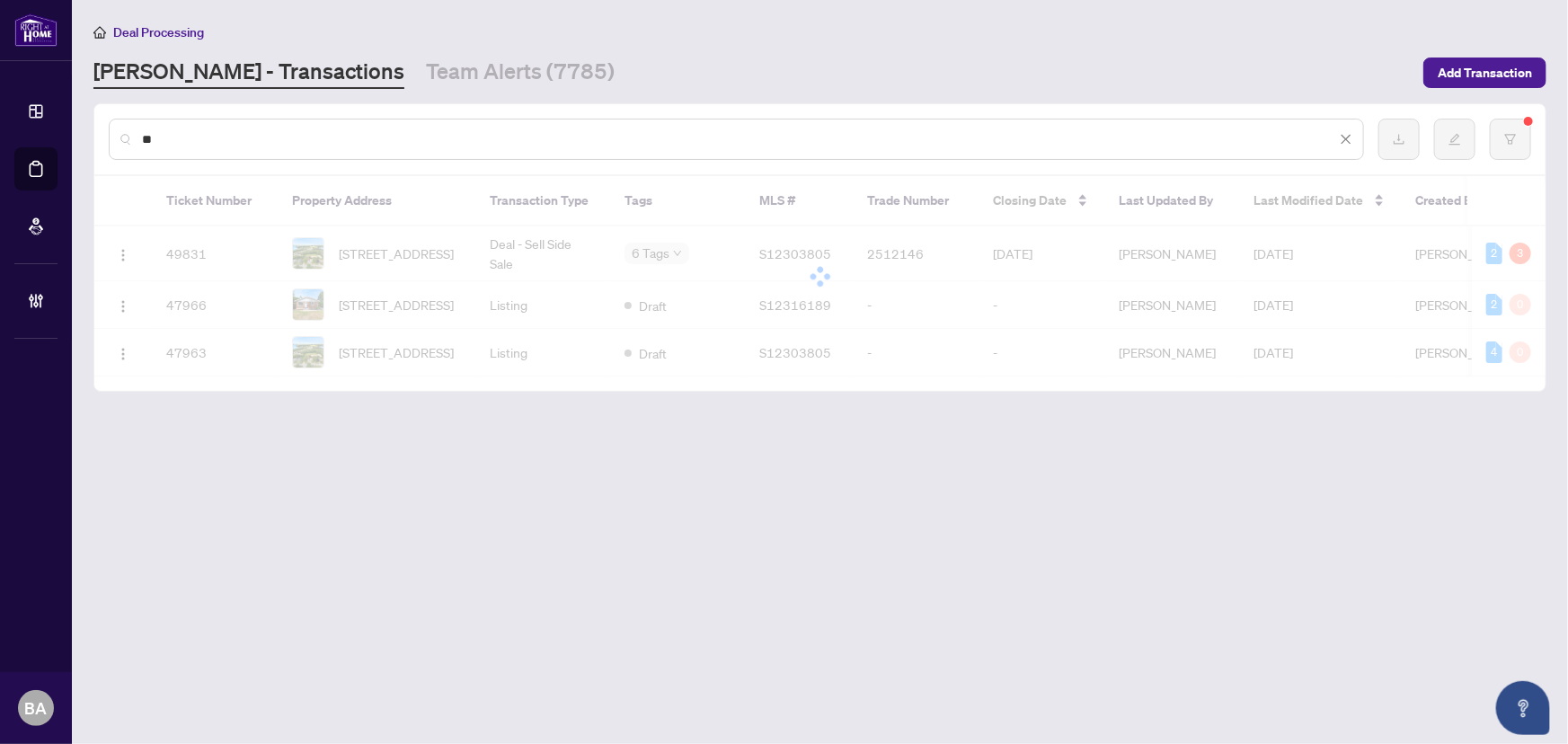
type input "*"
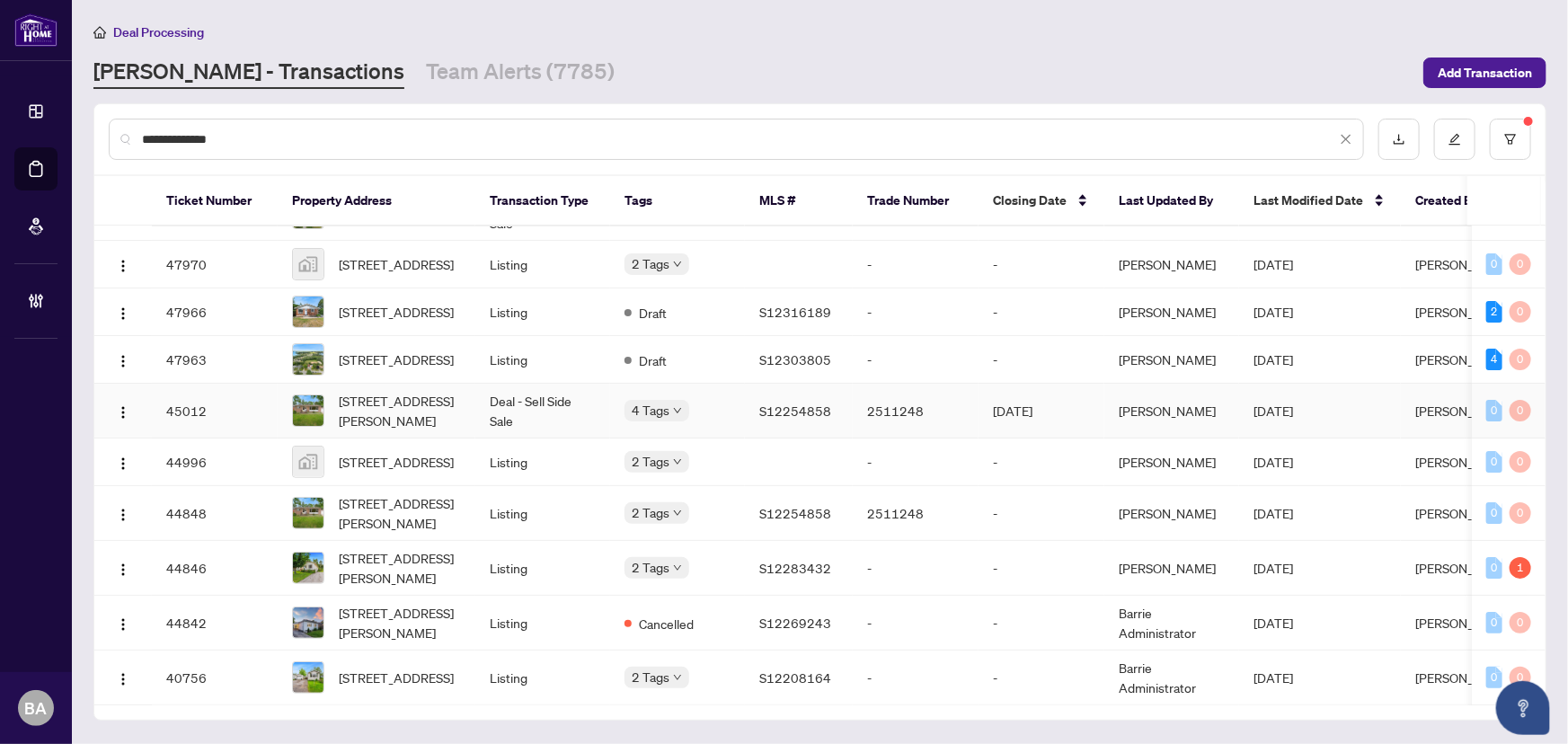
scroll to position [72, 0]
click at [127, 456] on img "button" at bounding box center [124, 464] width 15 height 15
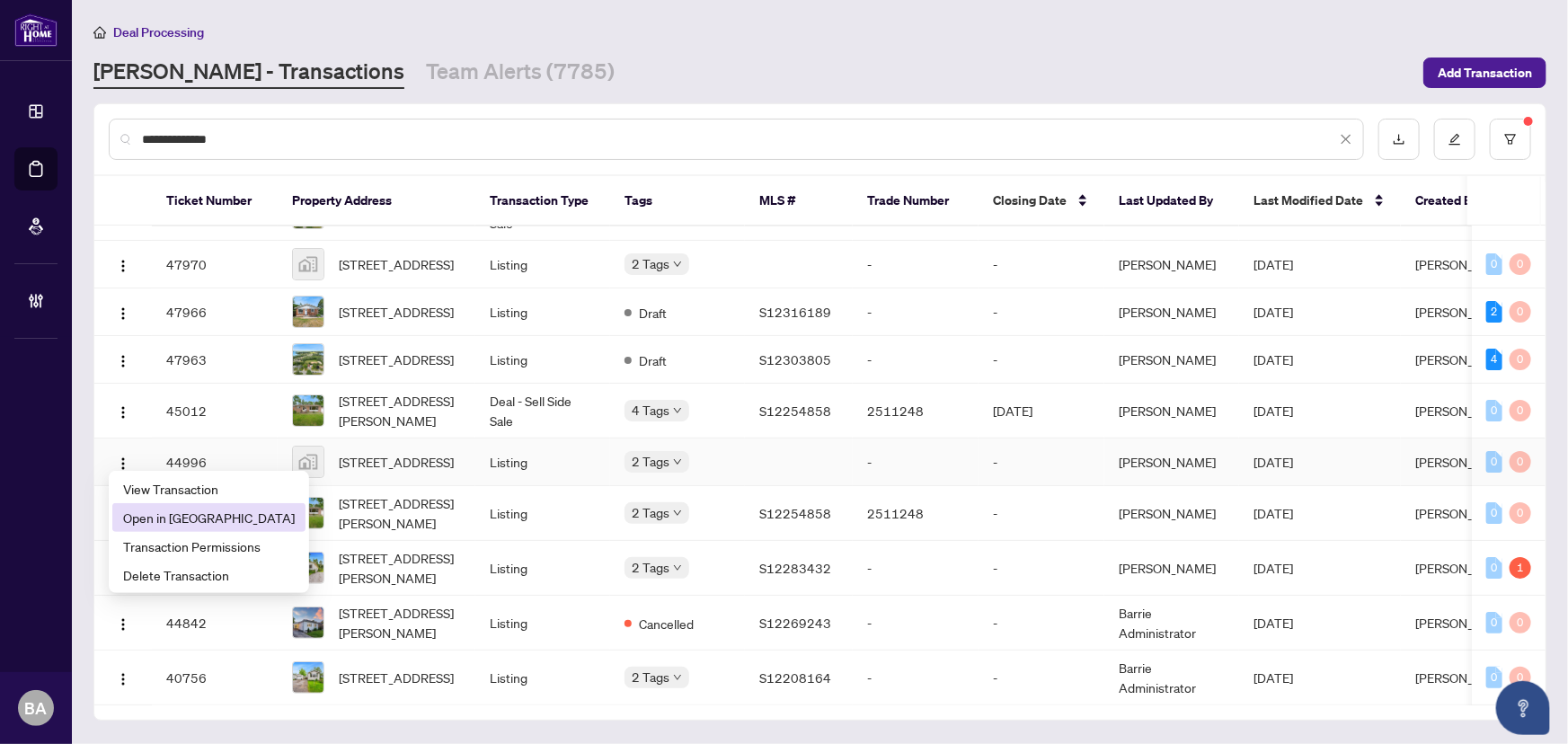
click at [162, 512] on span "Open in New Tab" at bounding box center [208, 518] width 171 height 20
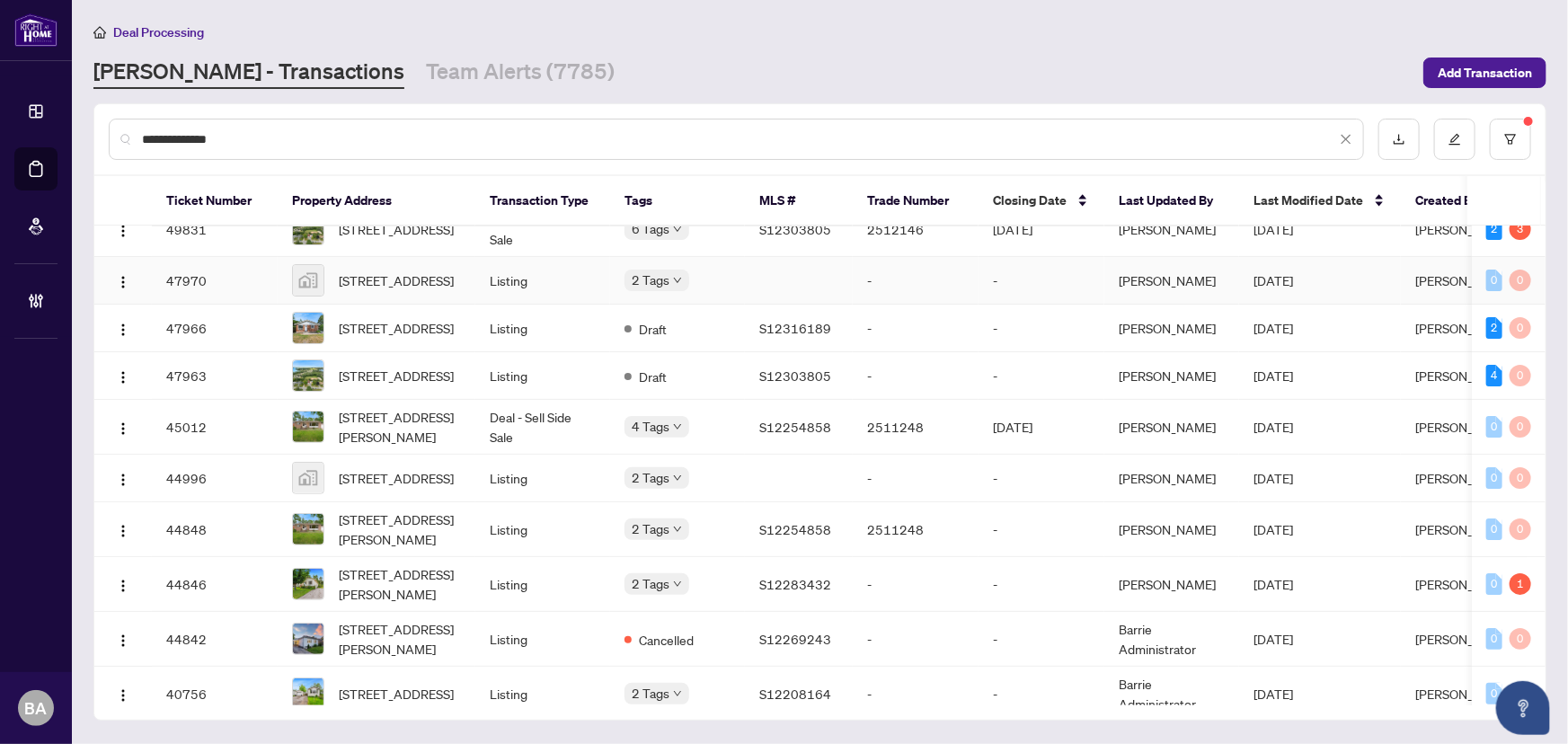
scroll to position [0, 0]
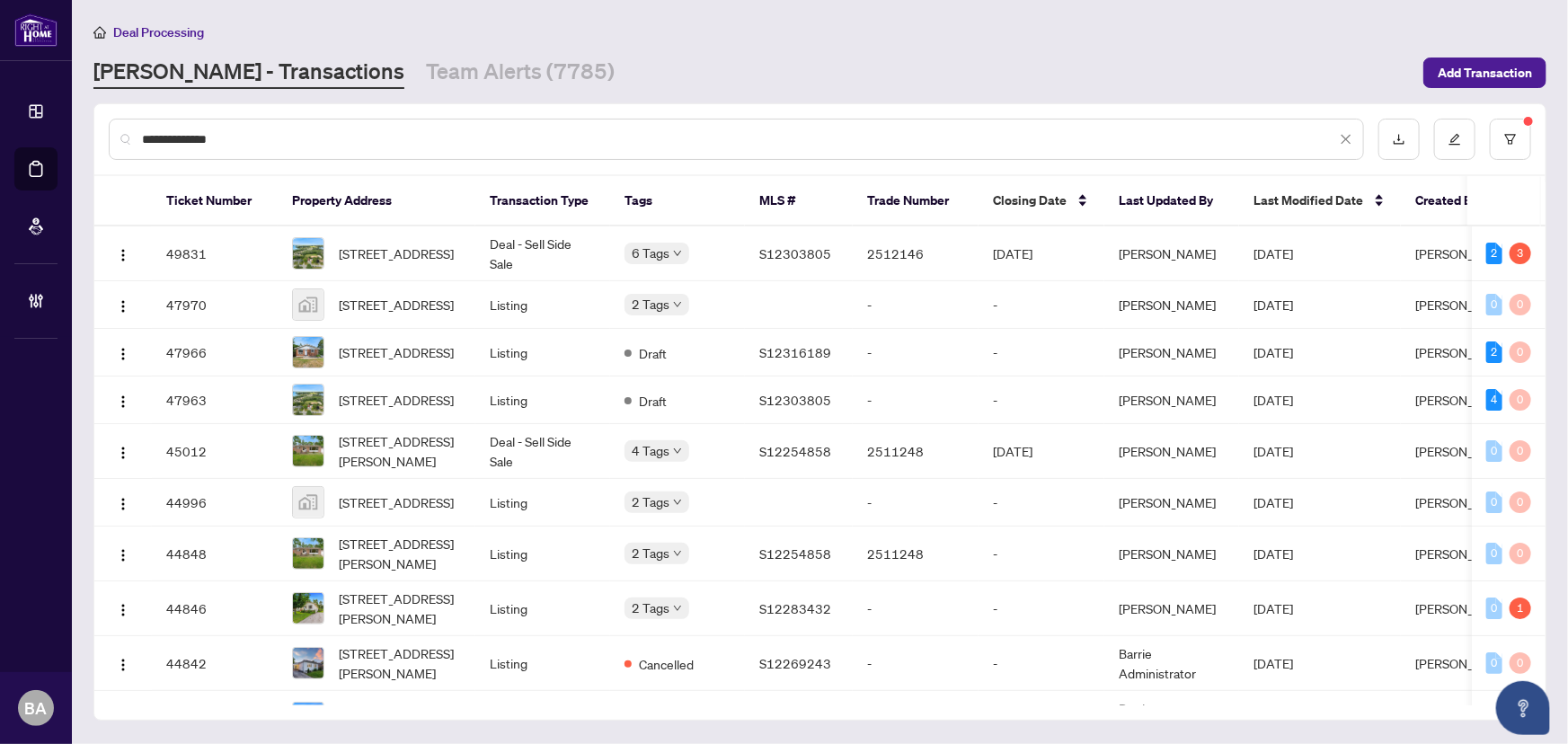
click at [316, 125] on div "**********" at bounding box center [736, 139] width 1256 height 41
click at [323, 133] on input "**********" at bounding box center [739, 139] width 1194 height 20
click at [327, 133] on input "**********" at bounding box center [739, 139] width 1194 height 20
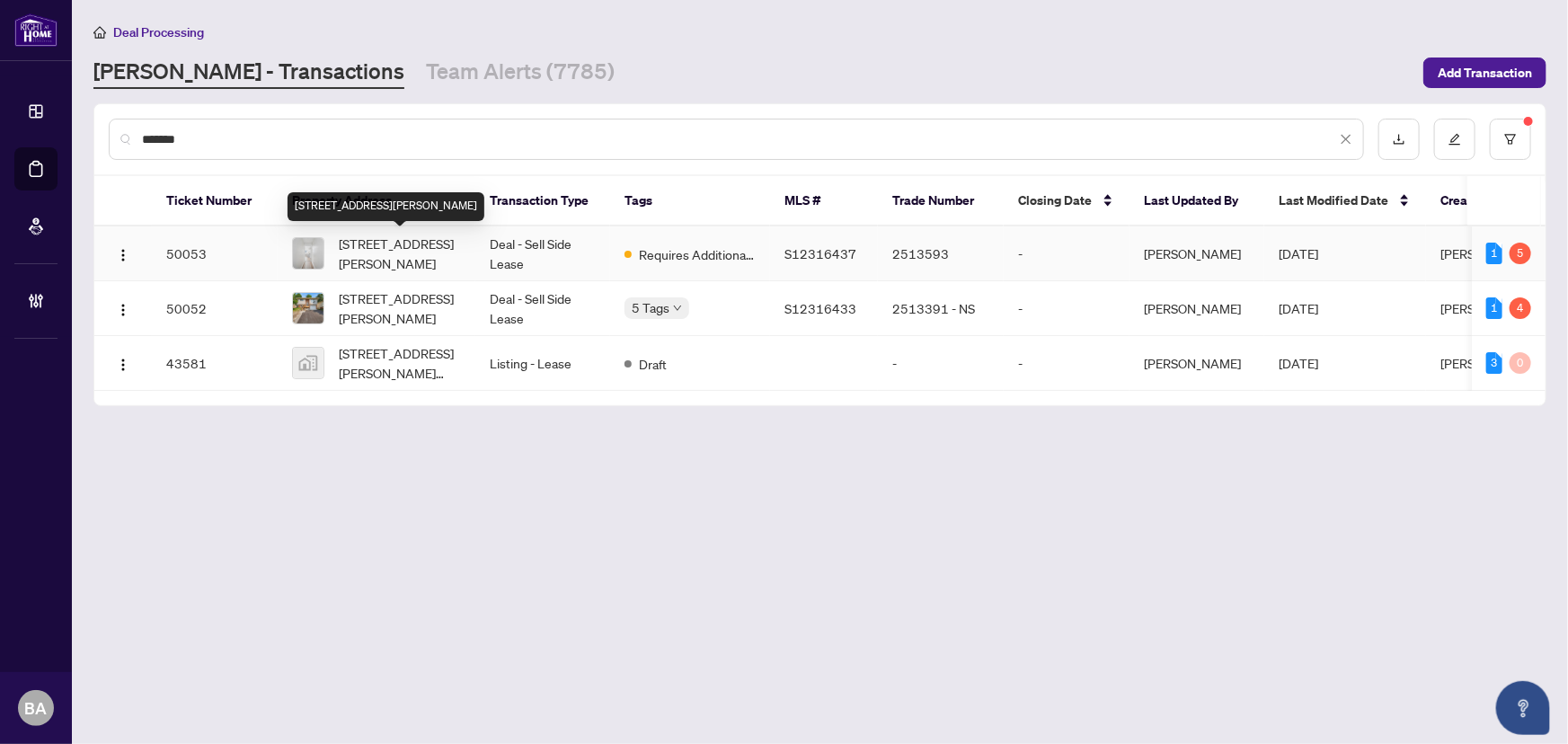
type input "*******"
click at [380, 246] on span "14 Christine -LOWER Pl, Orillia, Ontario L3V 7P1, Canada" at bounding box center [399, 253] width 122 height 39
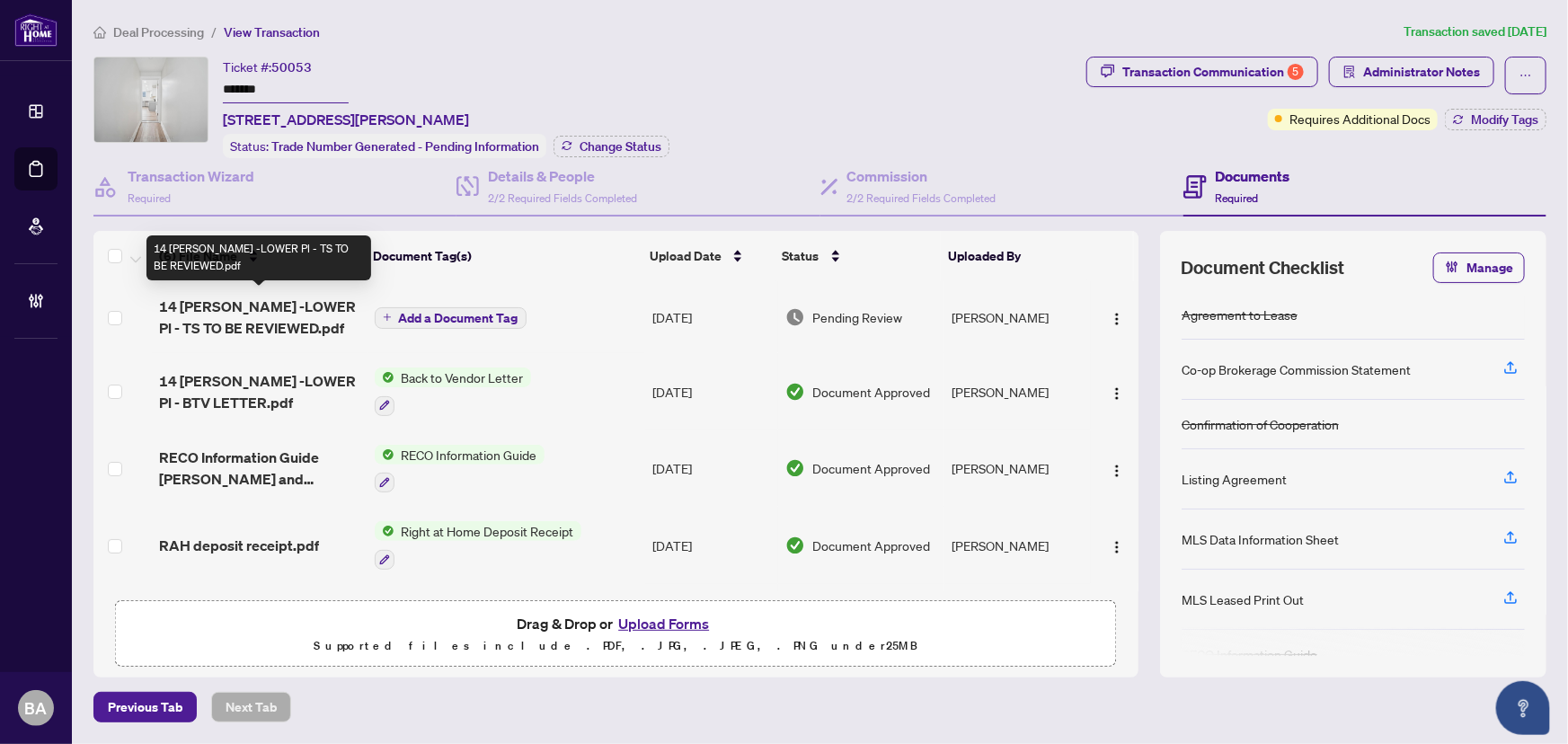
click at [288, 320] on span "14 Christine -LOWER Pl - TS TO BE REVIEWED.pdf" at bounding box center [259, 317] width 201 height 43
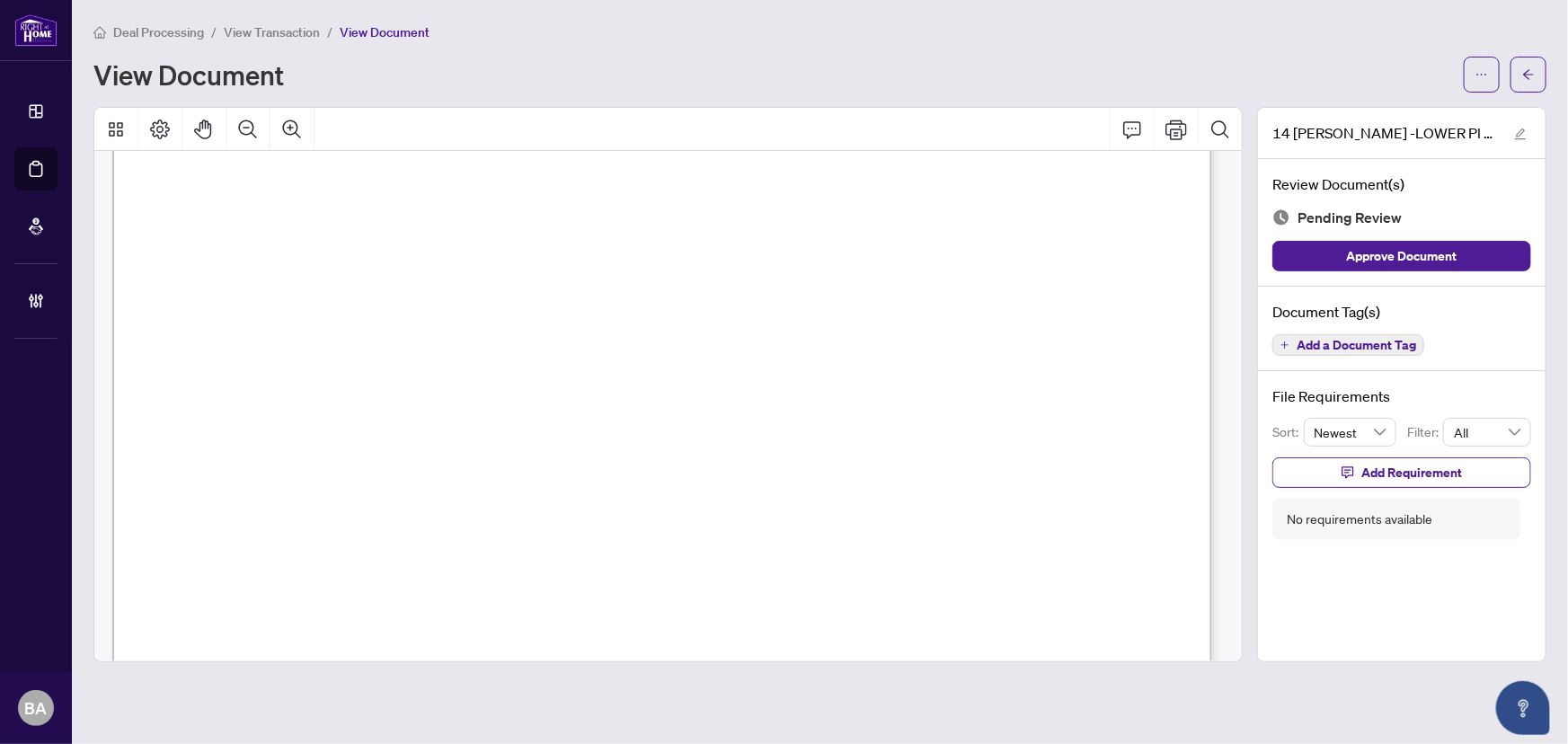
scroll to position [49, 0]
click at [283, 28] on span "View Transaction" at bounding box center [271, 32] width 96 height 16
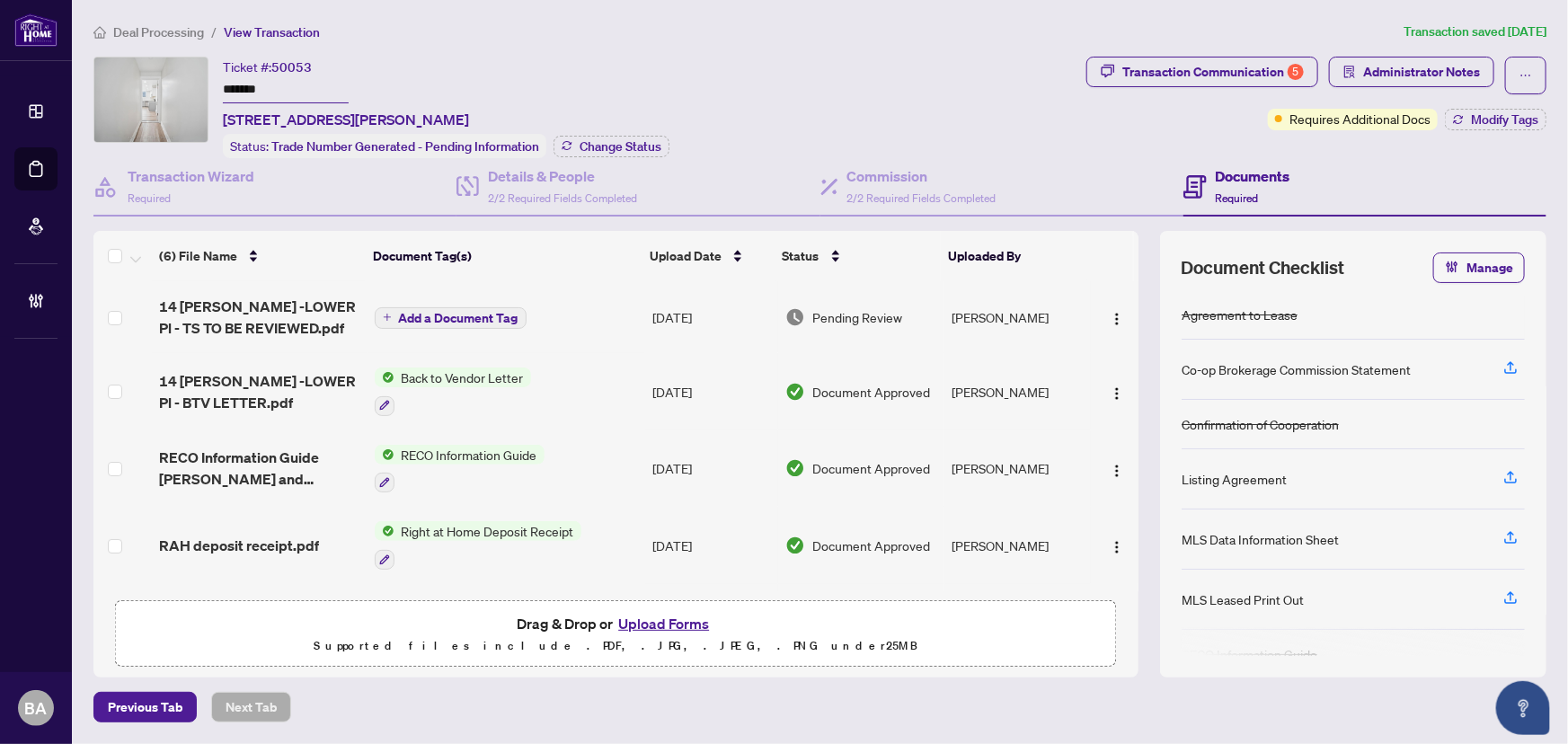
click at [170, 35] on span "Deal Processing" at bounding box center [158, 32] width 91 height 16
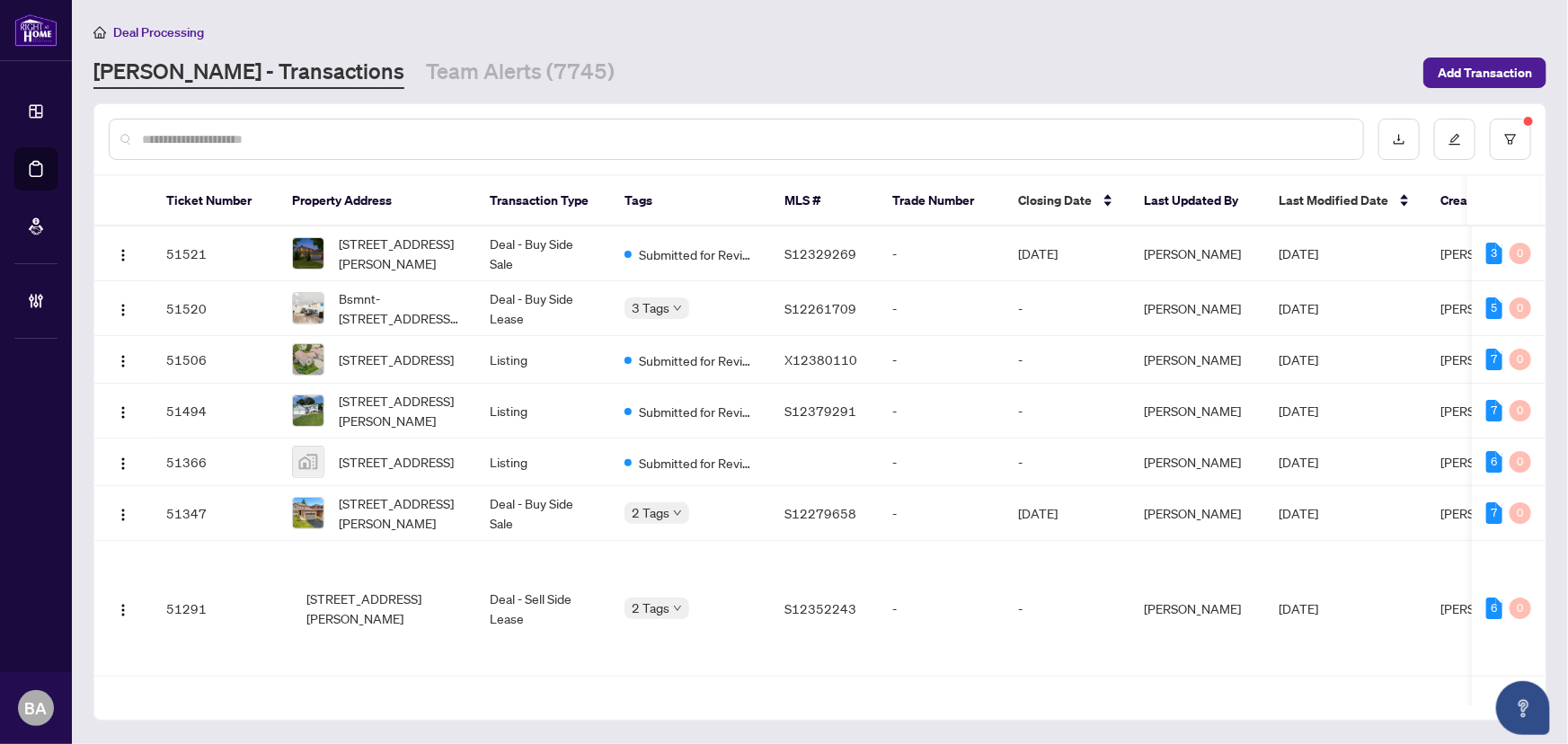
click at [292, 145] on input "text" at bounding box center [746, 139] width 1207 height 20
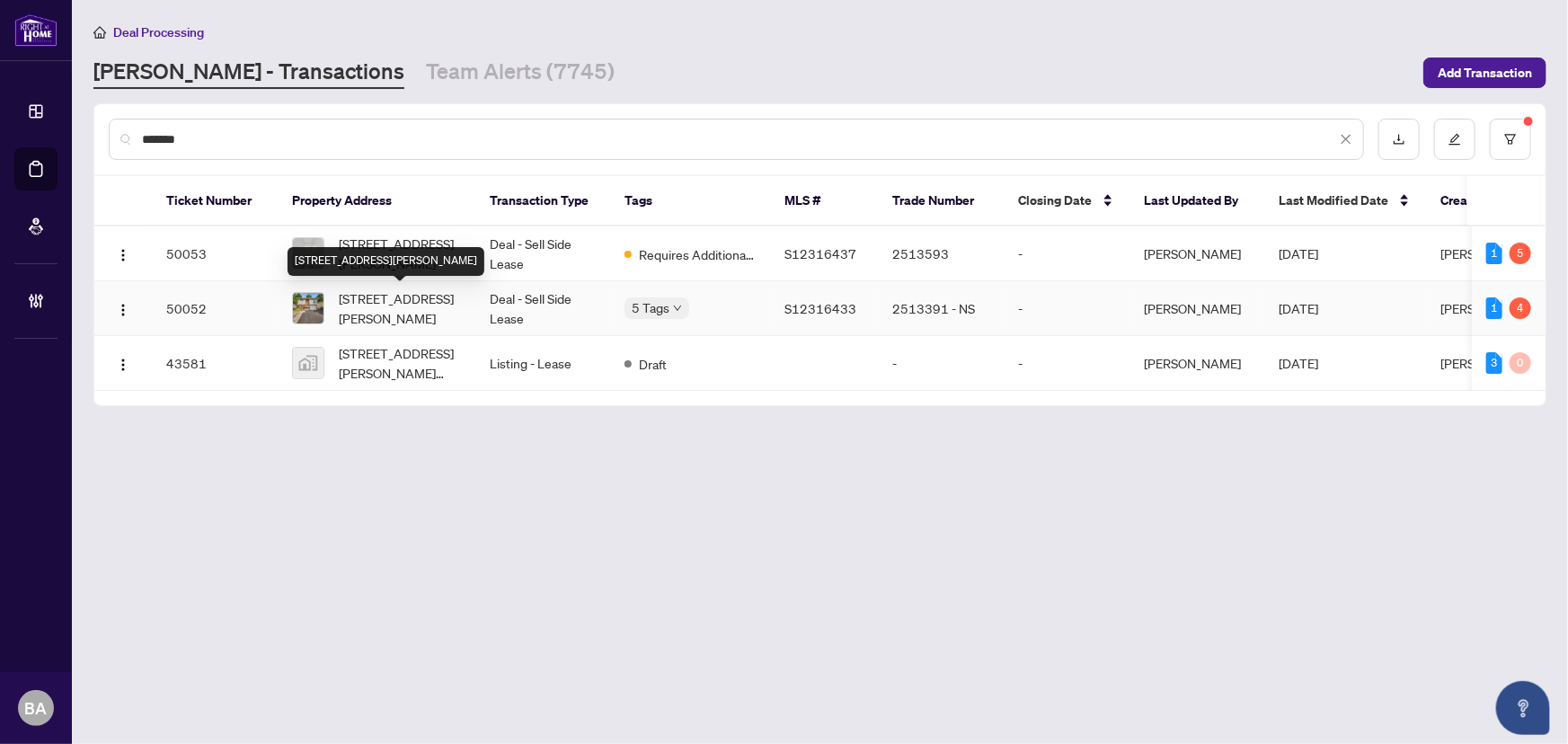
type input "*******"
click at [425, 309] on span "14 Christine - UPPER Pl, Orillia, Ontario L3V 7P1, Canada" at bounding box center [399, 308] width 122 height 39
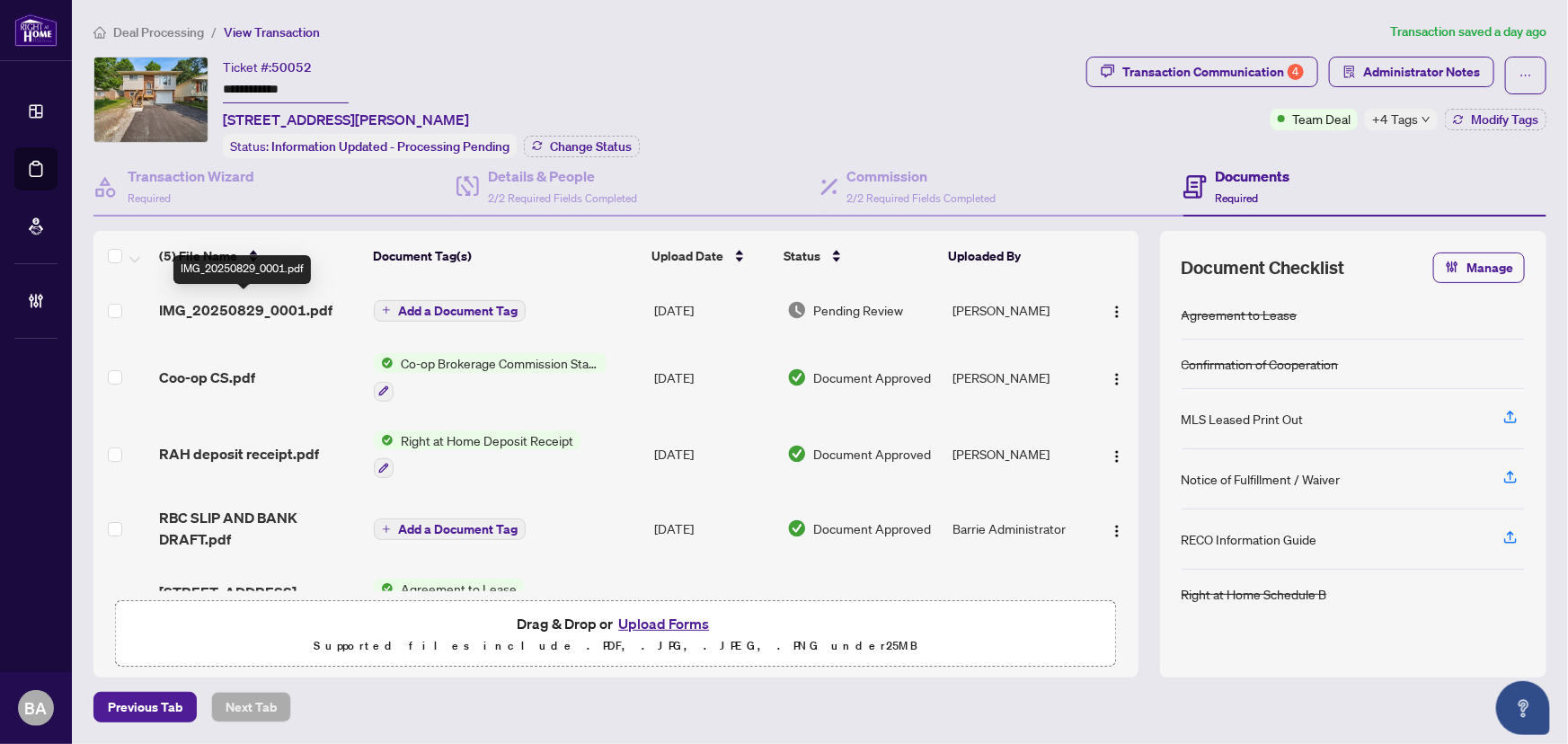
click at [279, 300] on span "IMG_20250829_0001.pdf" at bounding box center [245, 311] width 173 height 22
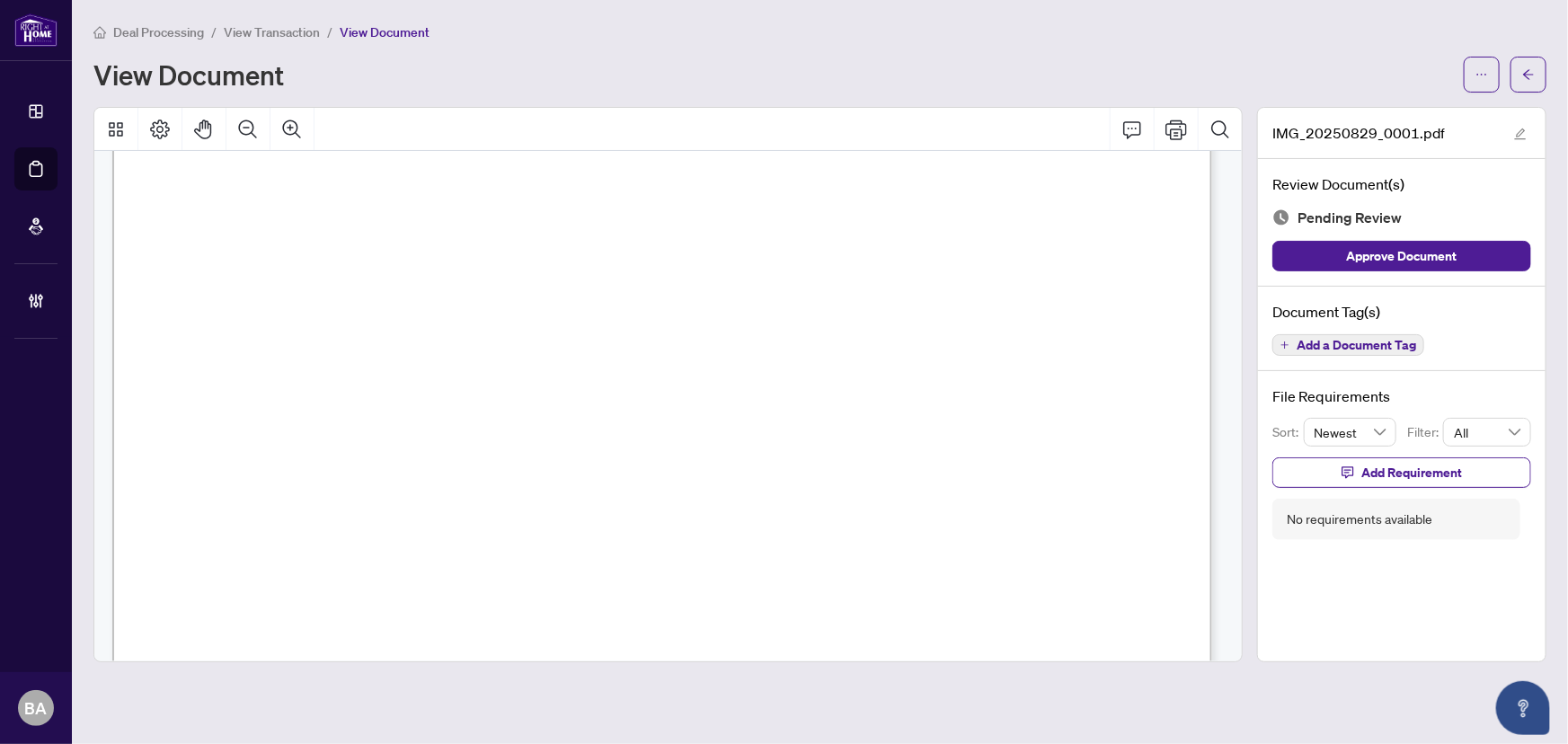
scroll to position [948, 0]
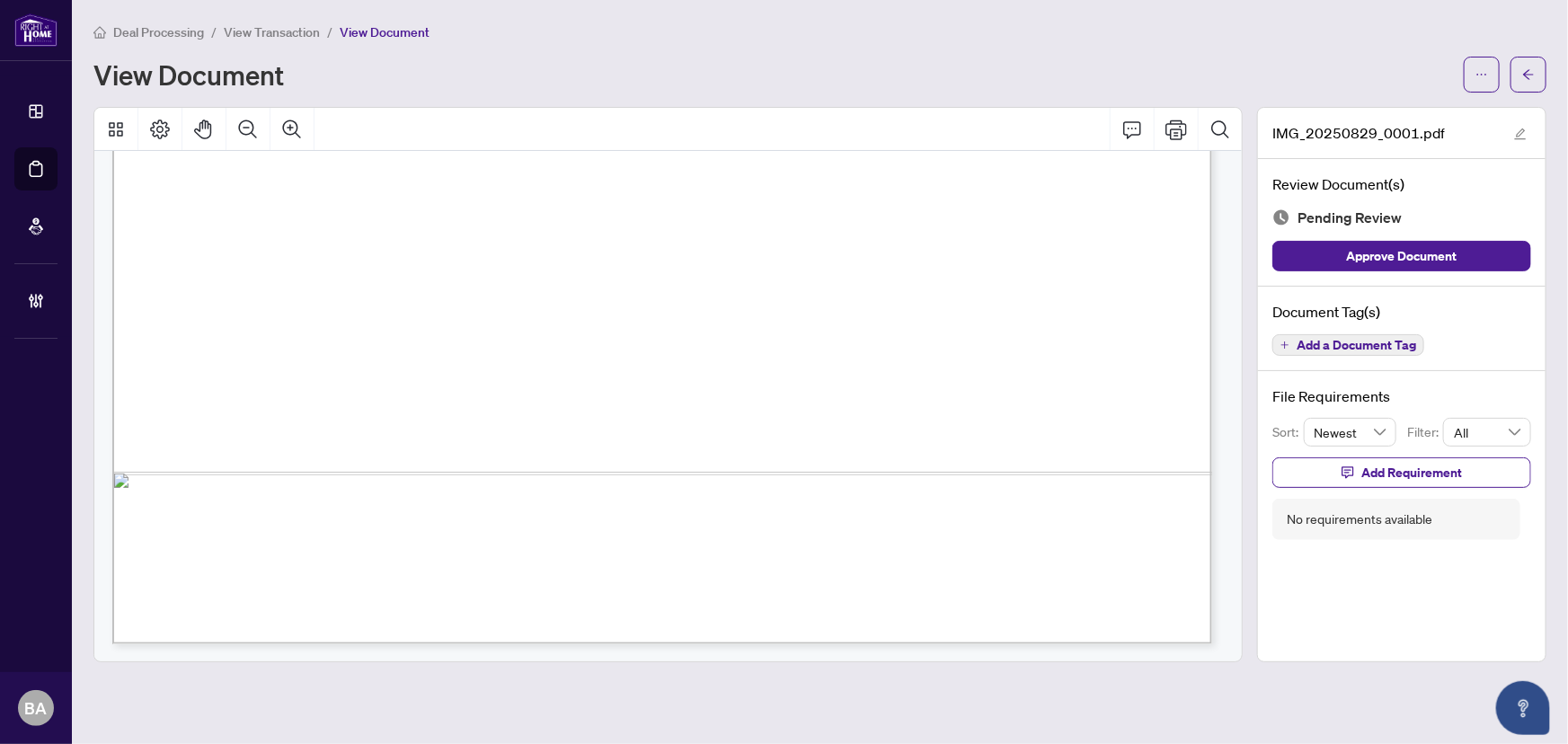
click at [295, 38] on span "View Transaction" at bounding box center [271, 32] width 96 height 16
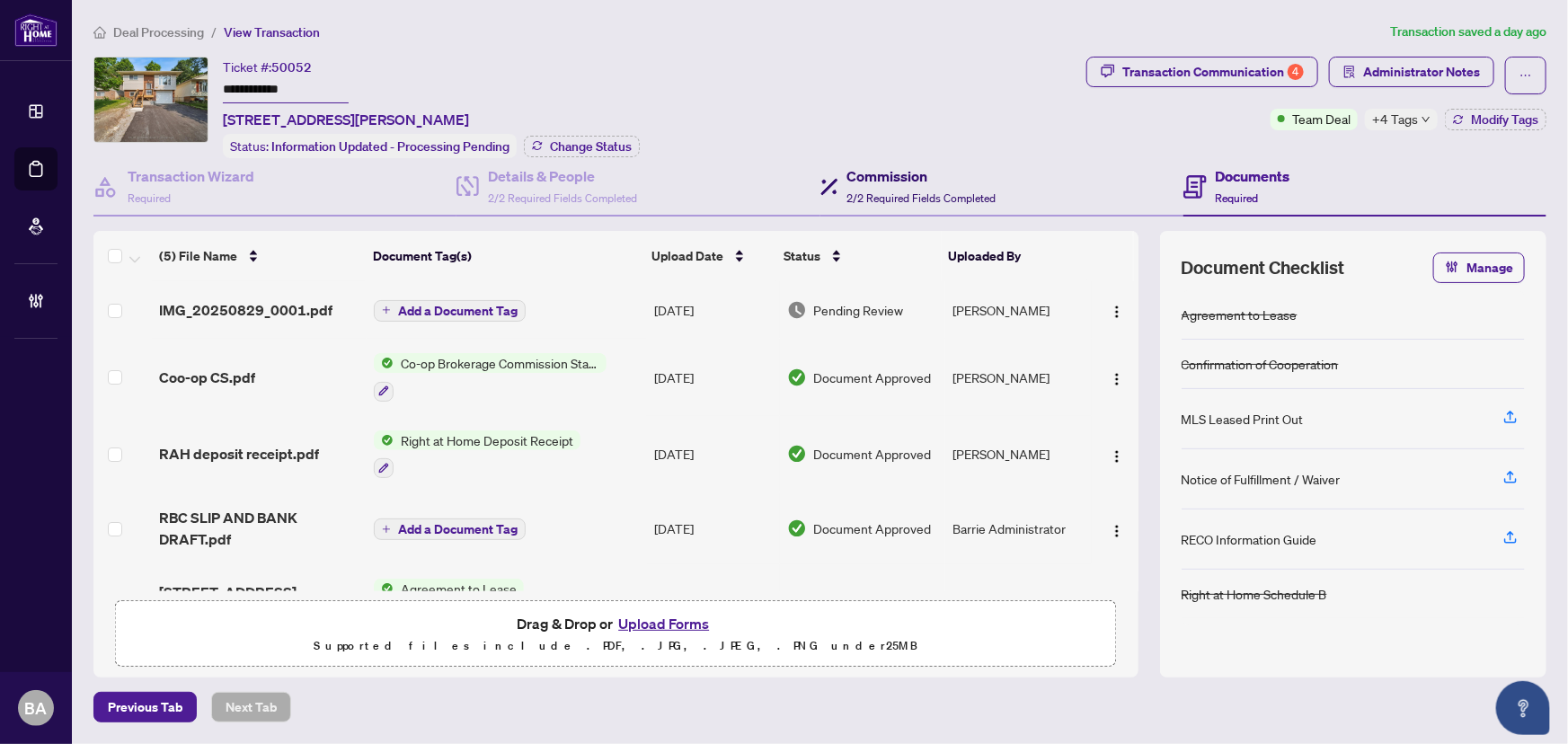
click at [853, 182] on h4 "Commission" at bounding box center [921, 177] width 149 height 22
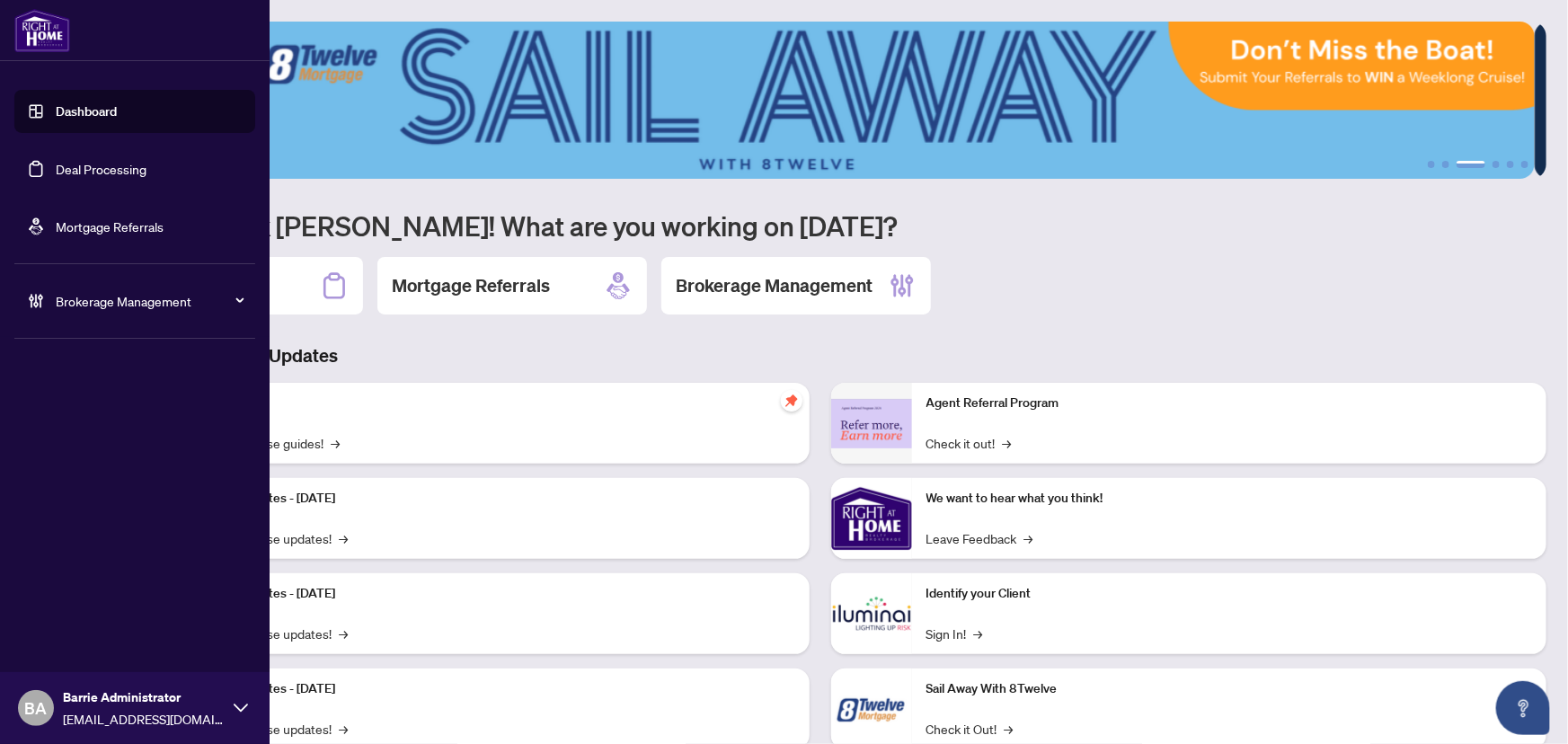
click at [56, 176] on link "Deal Processing" at bounding box center [101, 170] width 91 height 16
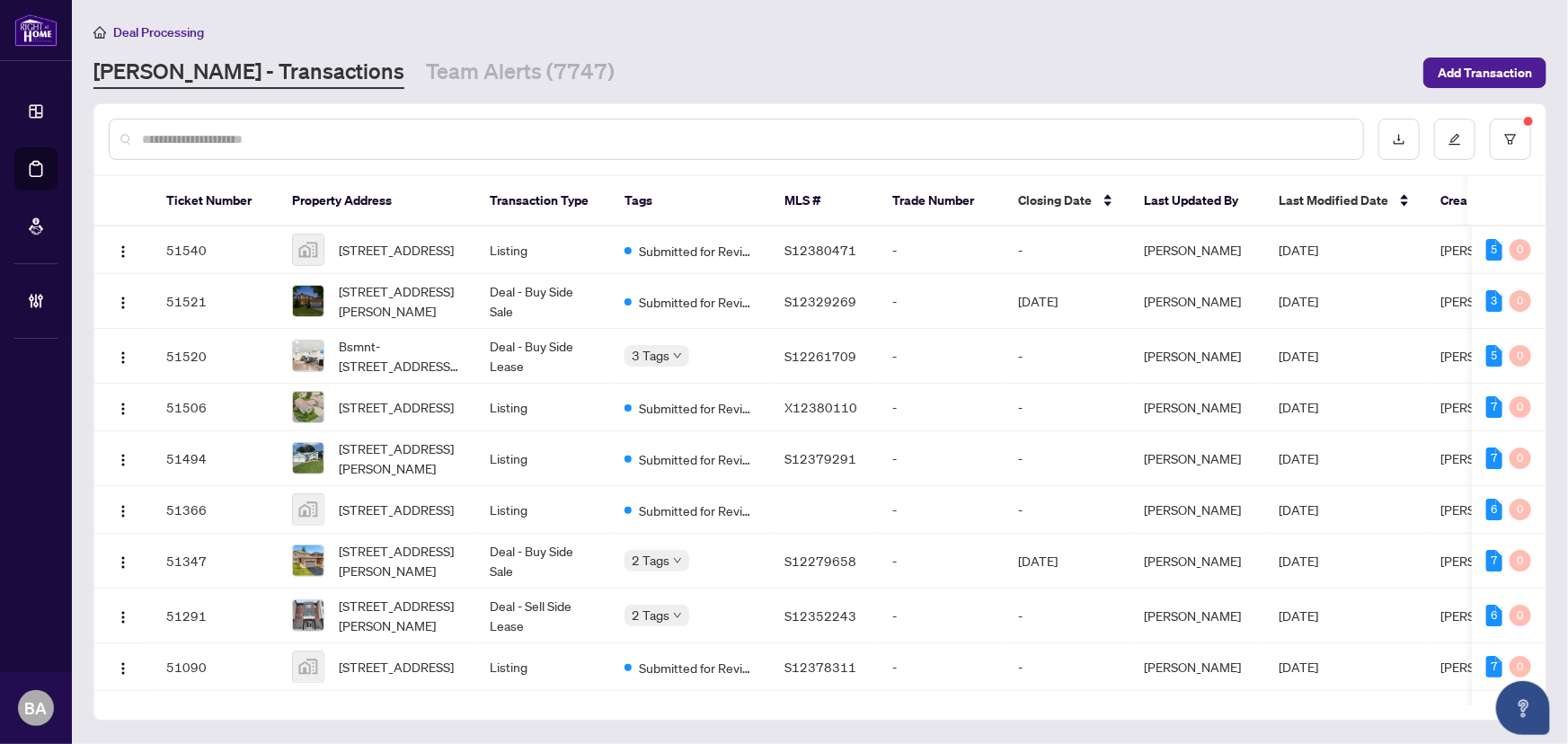
click at [508, 143] on input "text" at bounding box center [746, 139] width 1207 height 20
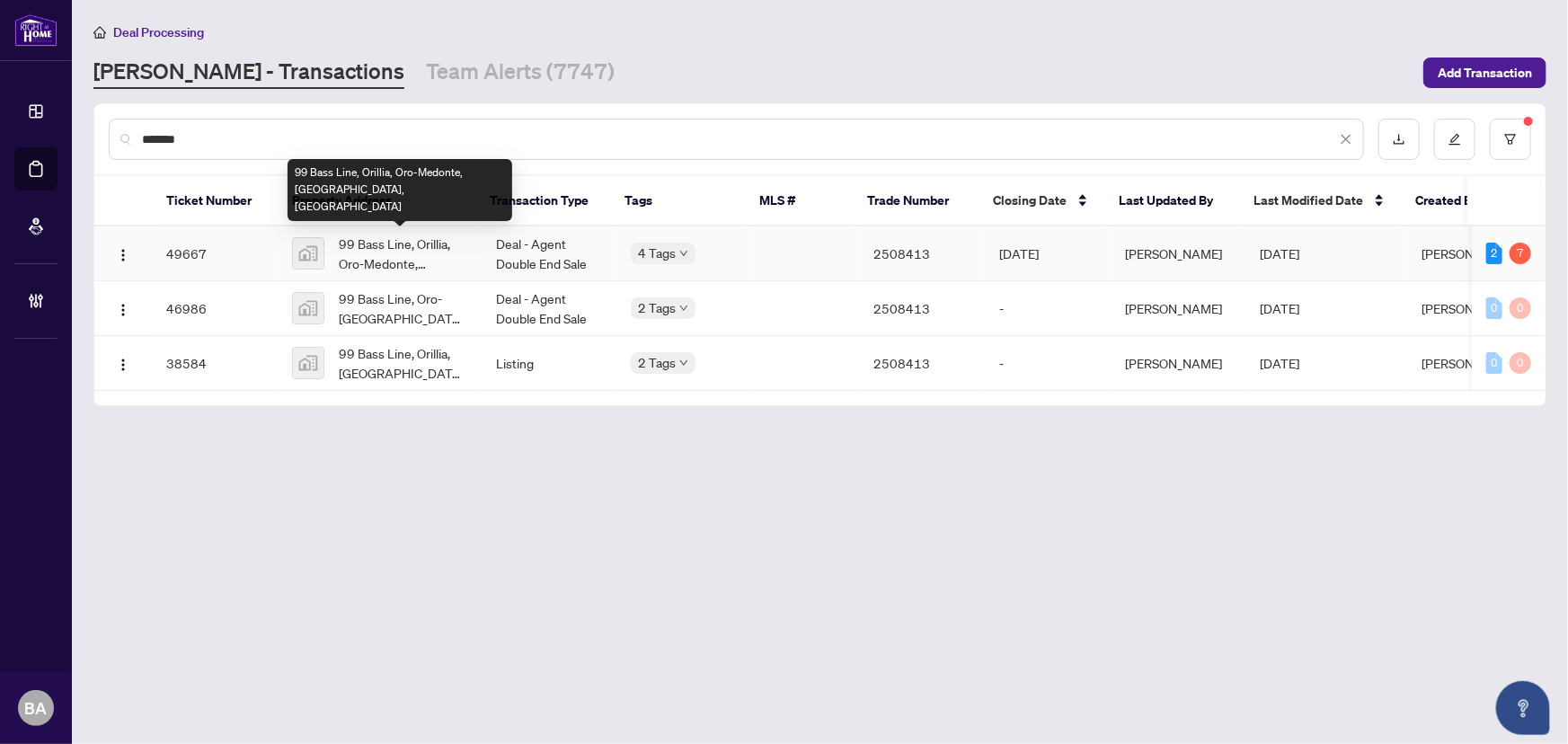
type input "*******"
click at [410, 261] on span "99 Bass Line, Orillia, Oro-Medonte, [GEOGRAPHIC_DATA], [GEOGRAPHIC_DATA]" at bounding box center [403, 253] width 128 height 39
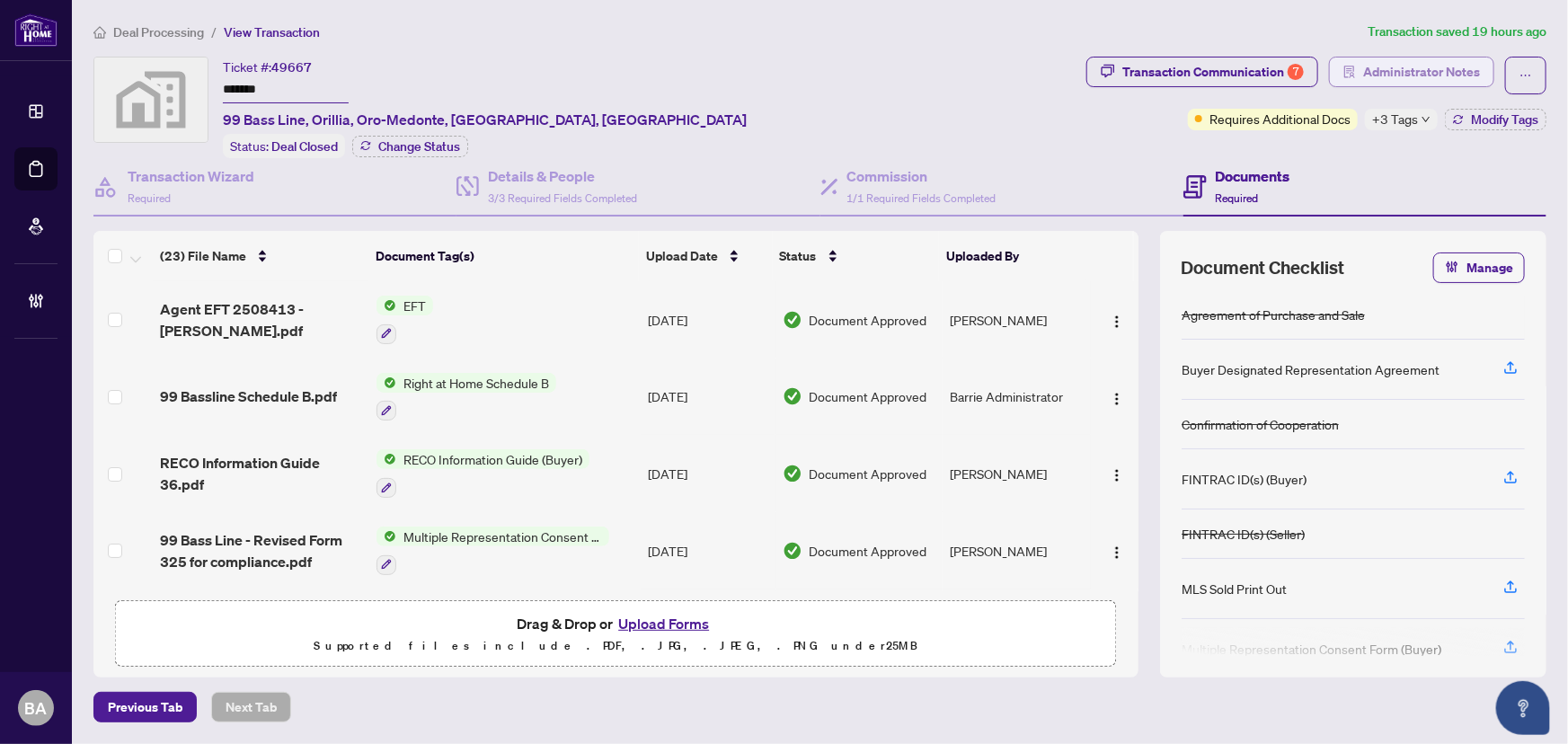
click at [1438, 71] on span "Administrator Notes" at bounding box center [1422, 71] width 117 height 28
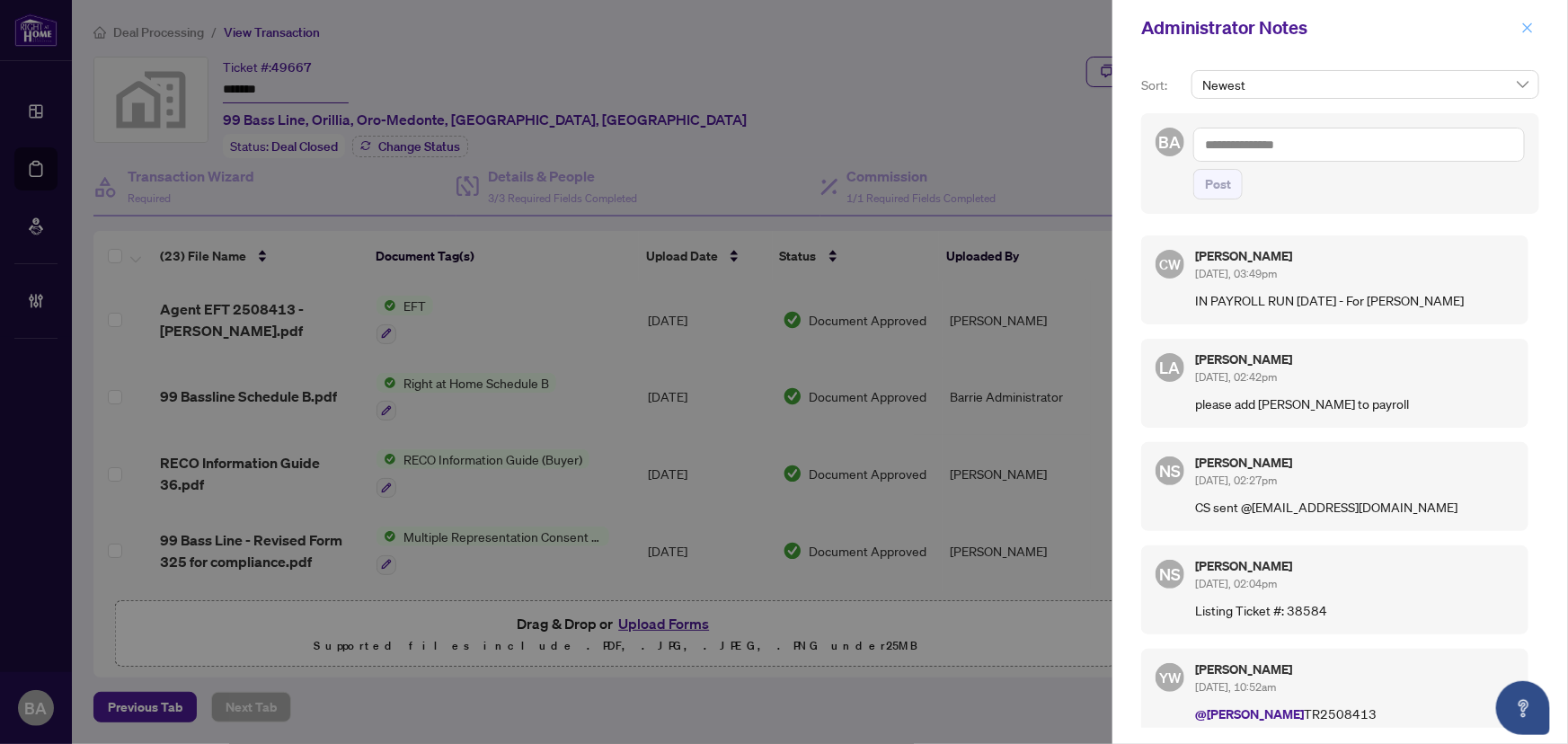
click at [1535, 18] on button "button" at bounding box center [1528, 28] width 24 height 22
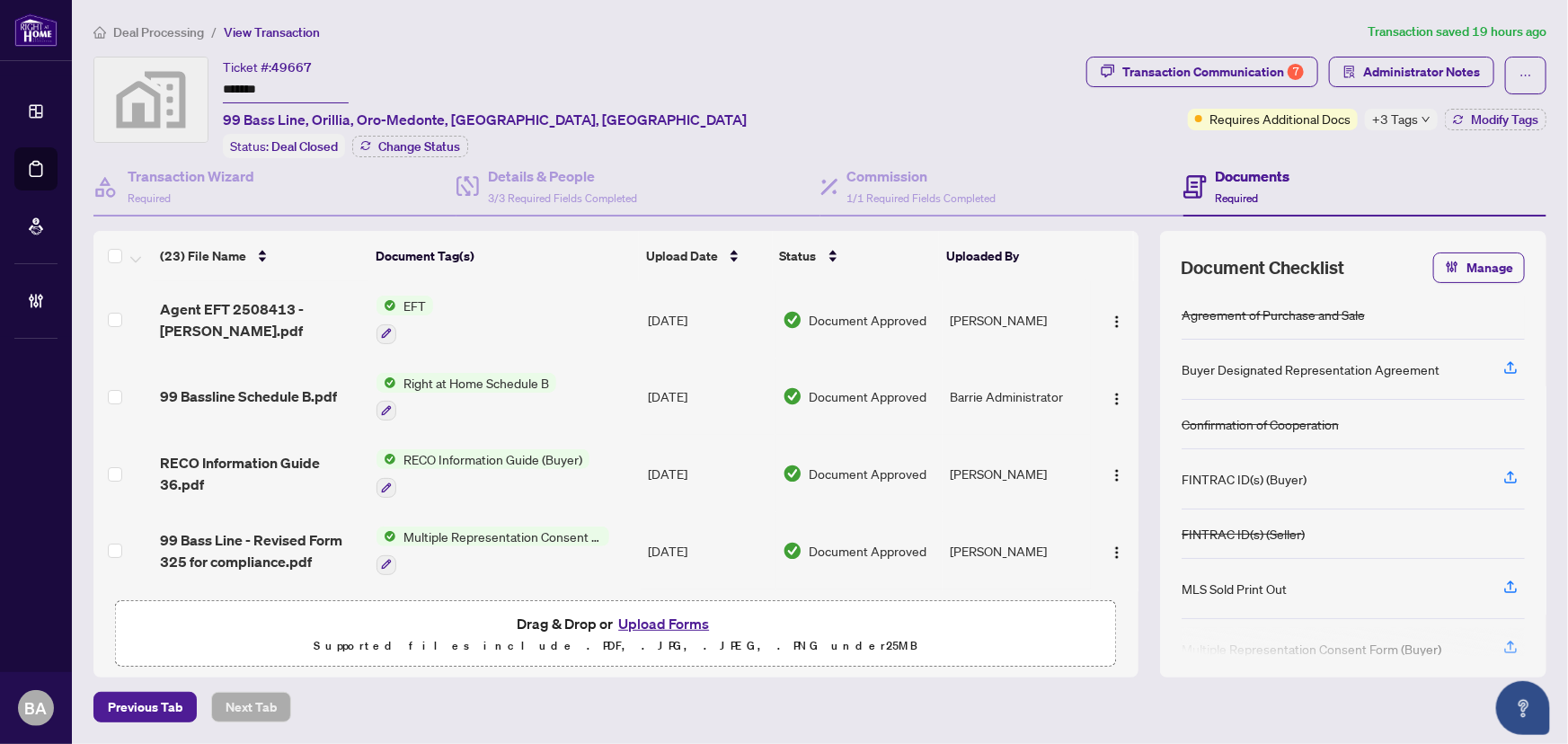
click at [171, 29] on span "Deal Processing" at bounding box center [158, 32] width 91 height 16
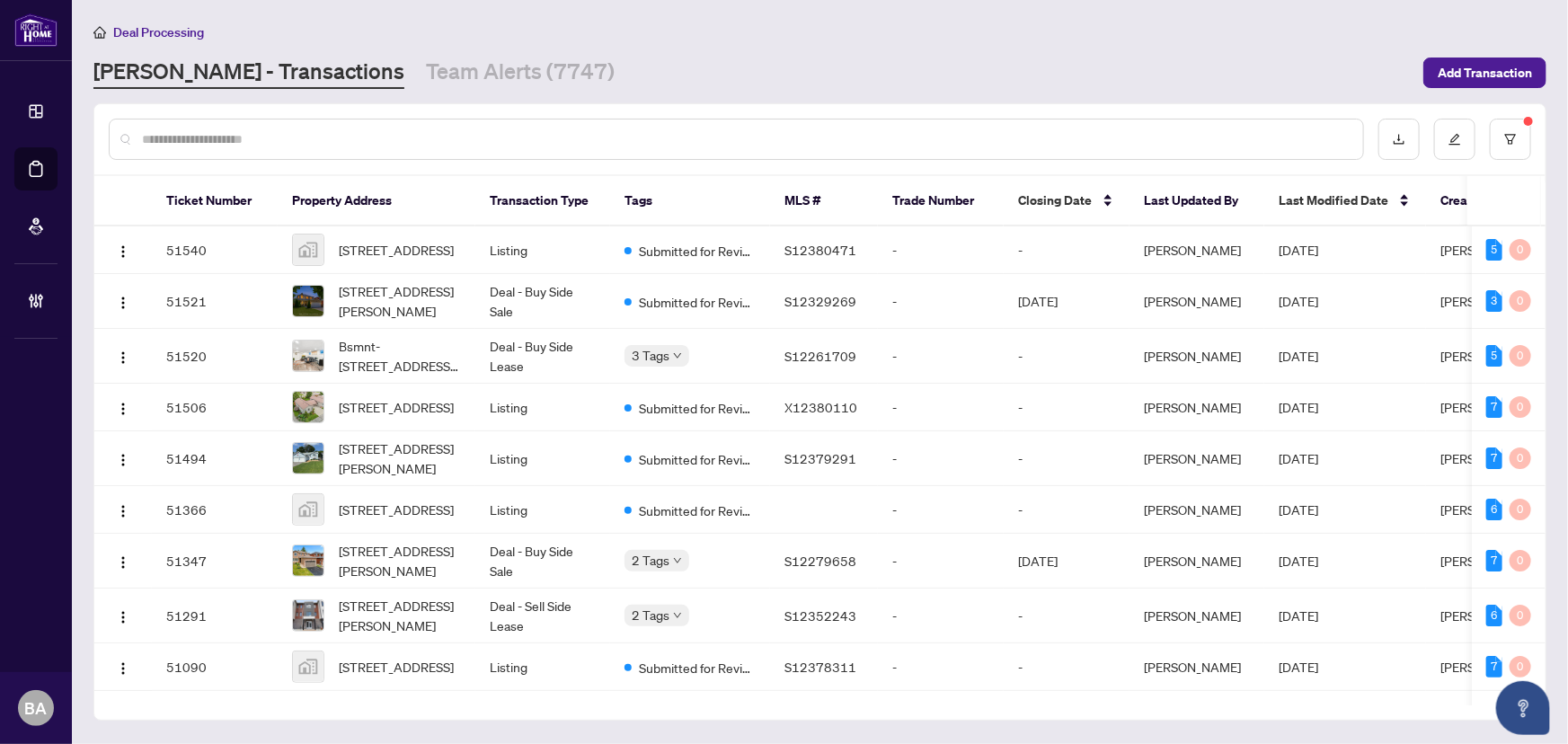
click at [436, 135] on input "text" at bounding box center [746, 139] width 1207 height 20
